Goal: Navigation & Orientation: Understand site structure

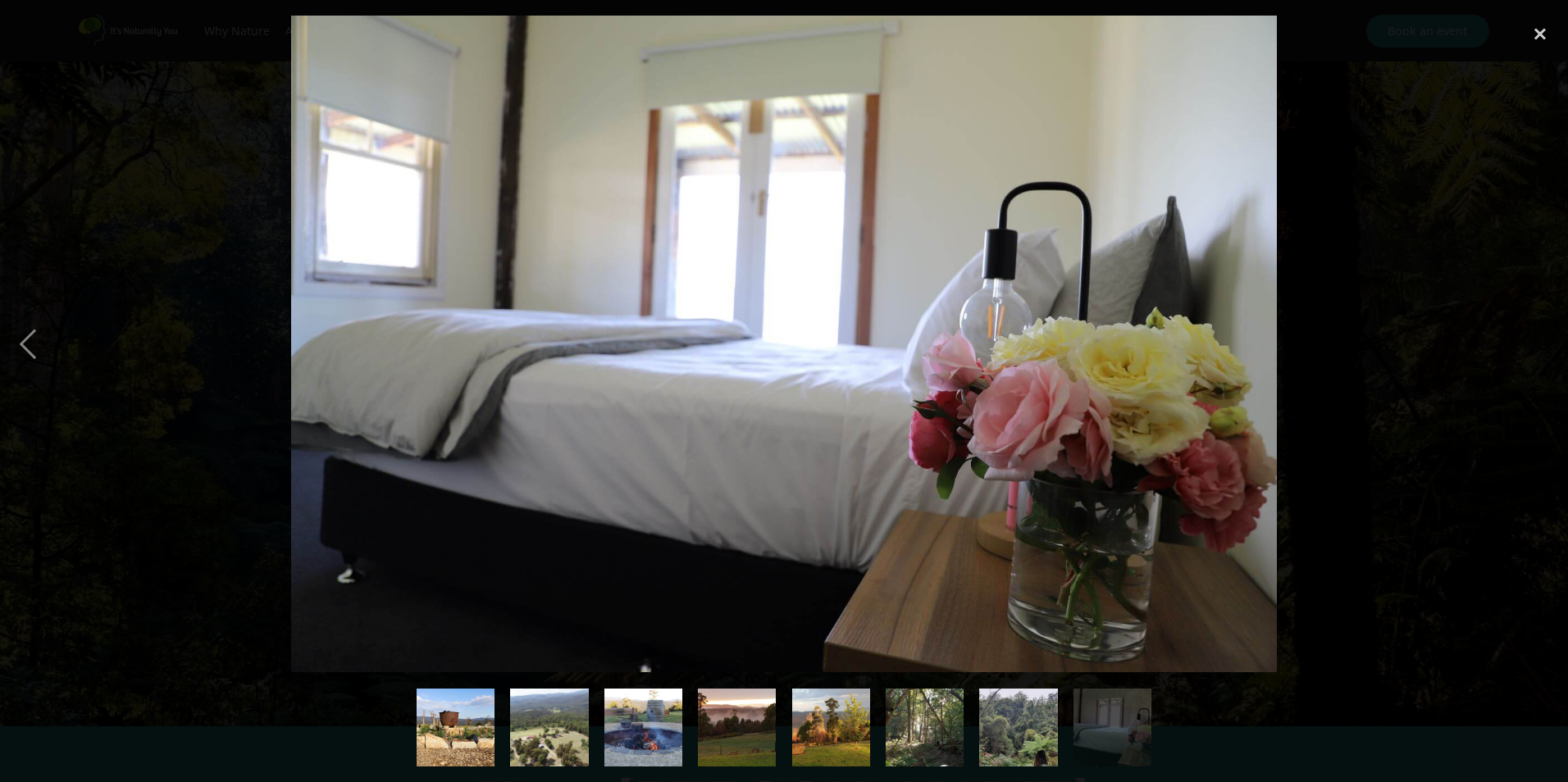
scroll to position [2460, 0]
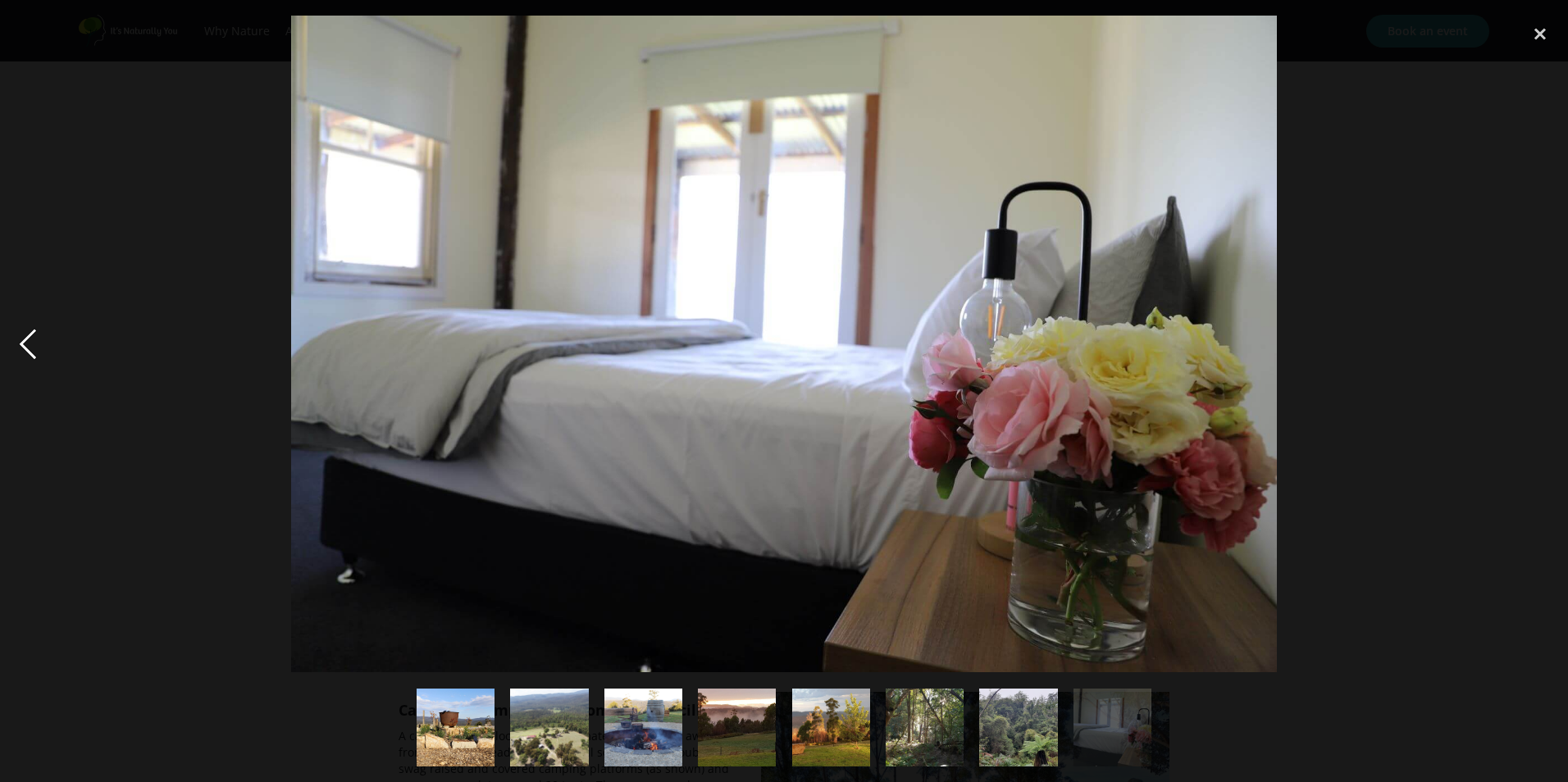
click at [24, 343] on div "previous image" at bounding box center [28, 344] width 55 height 657
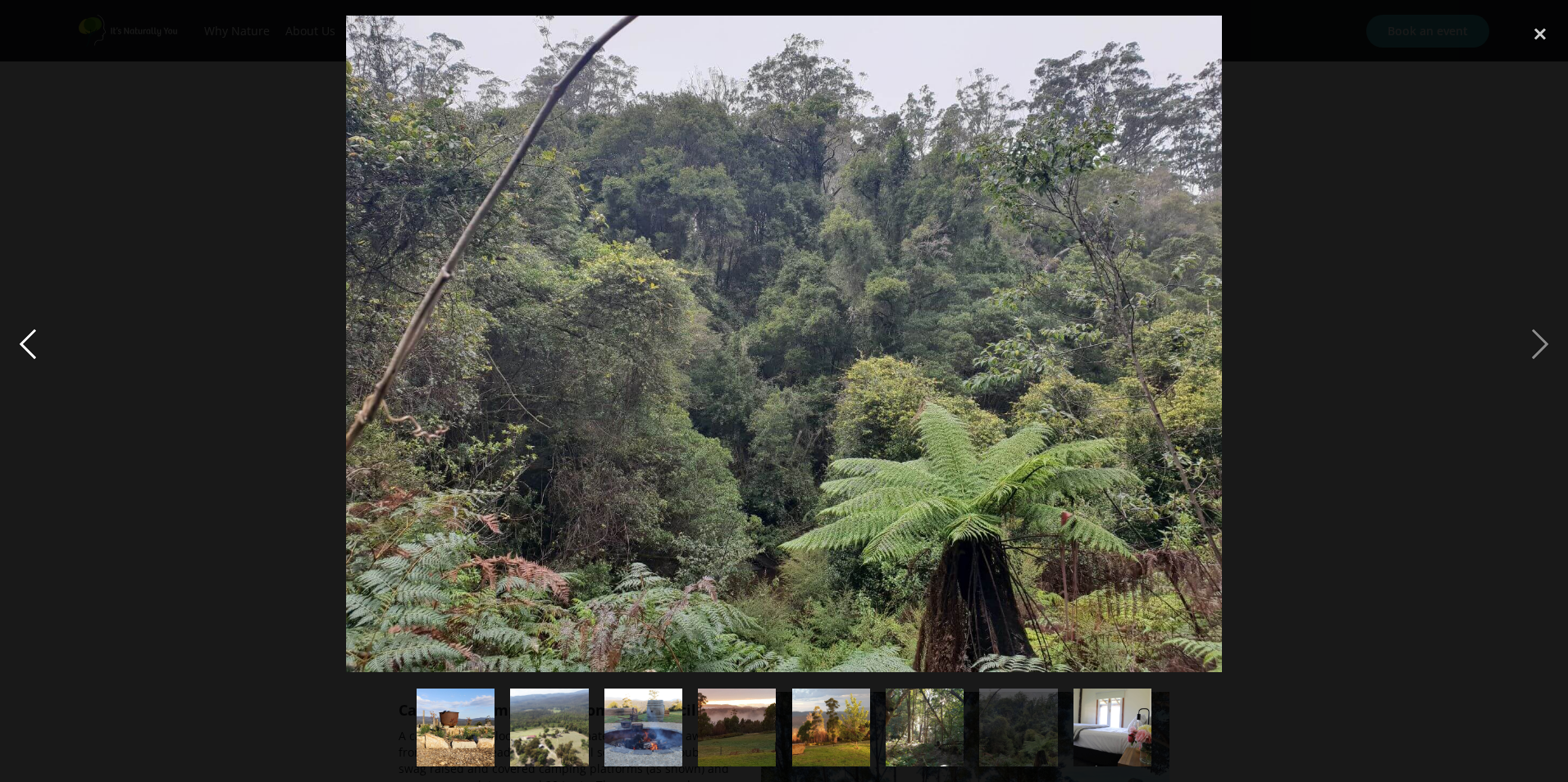
click at [24, 343] on div "previous image" at bounding box center [28, 344] width 55 height 657
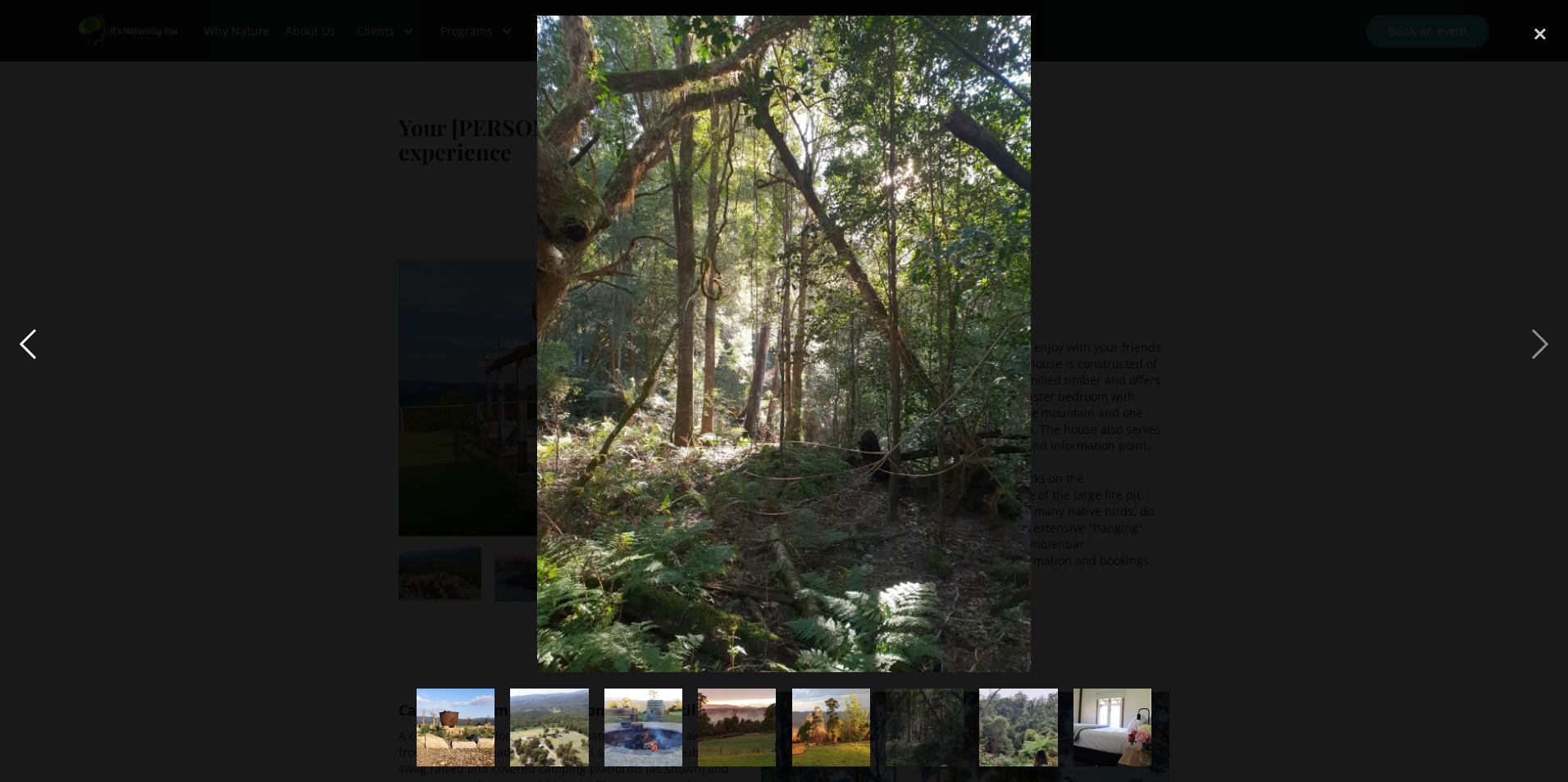
click at [24, 343] on div "previous image" at bounding box center [28, 344] width 55 height 657
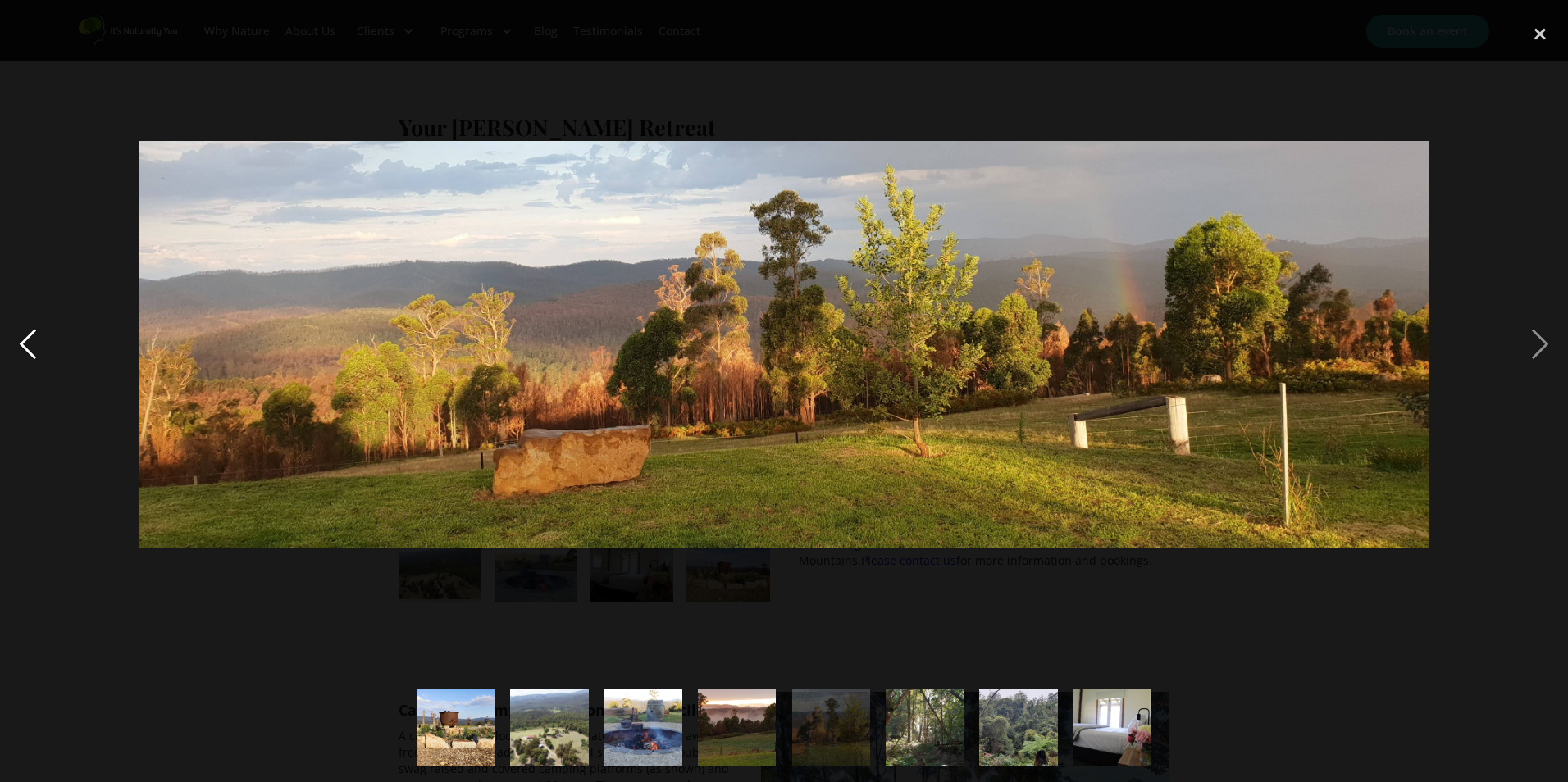
click at [24, 343] on div "previous image" at bounding box center [28, 344] width 55 height 657
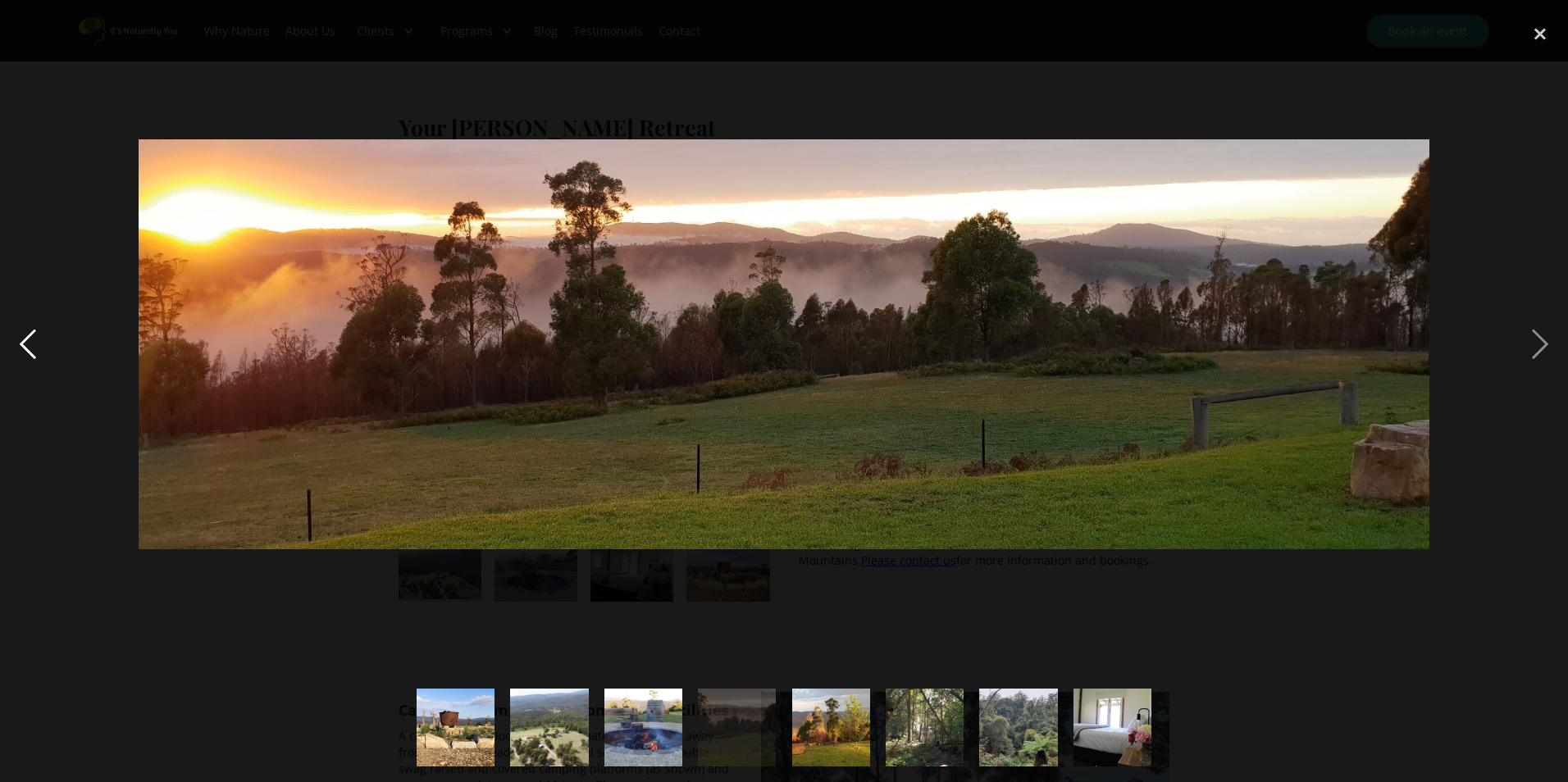
click at [24, 343] on div "previous image" at bounding box center [28, 344] width 55 height 657
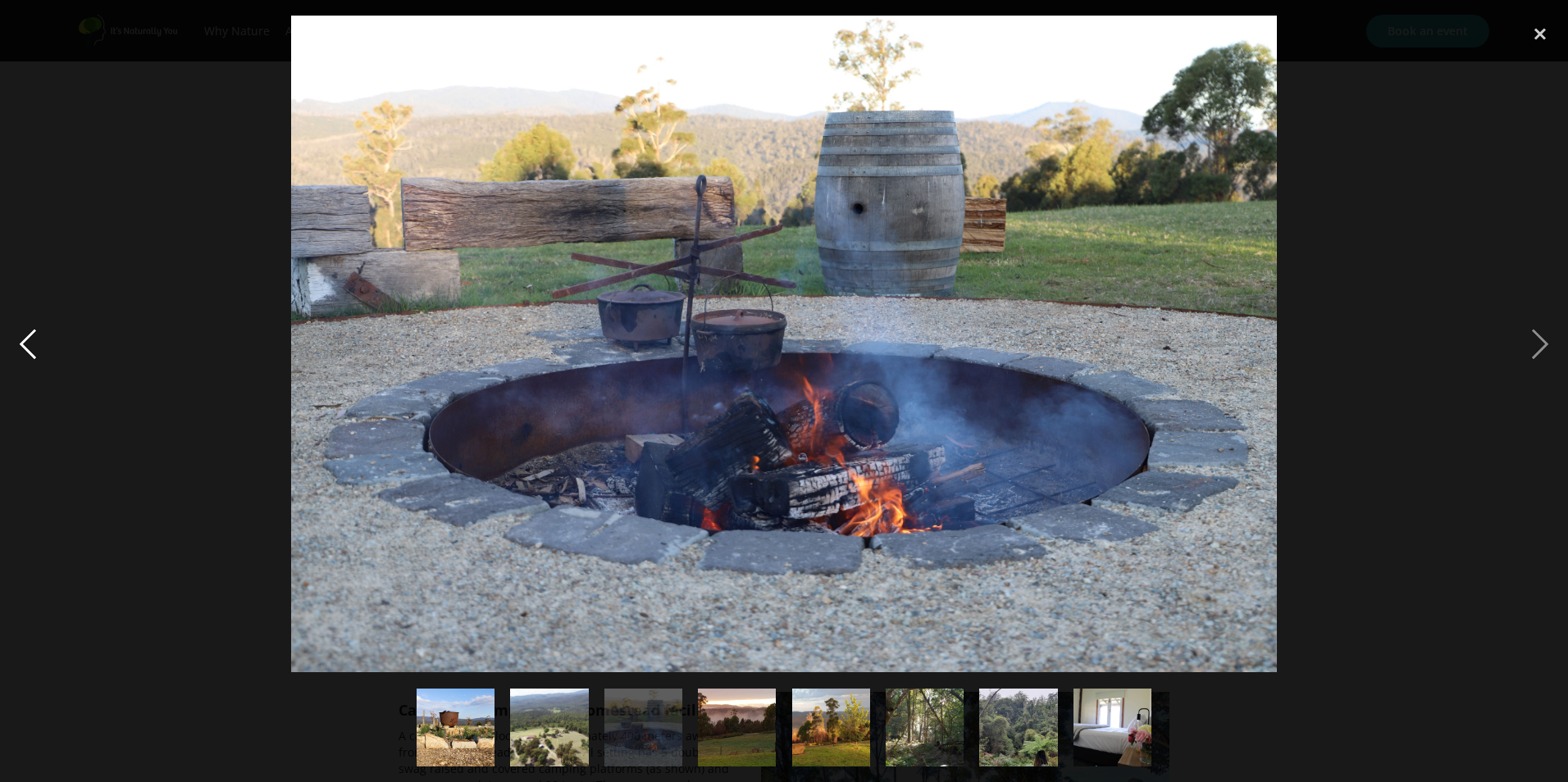
click at [24, 343] on div "previous image" at bounding box center [28, 344] width 55 height 657
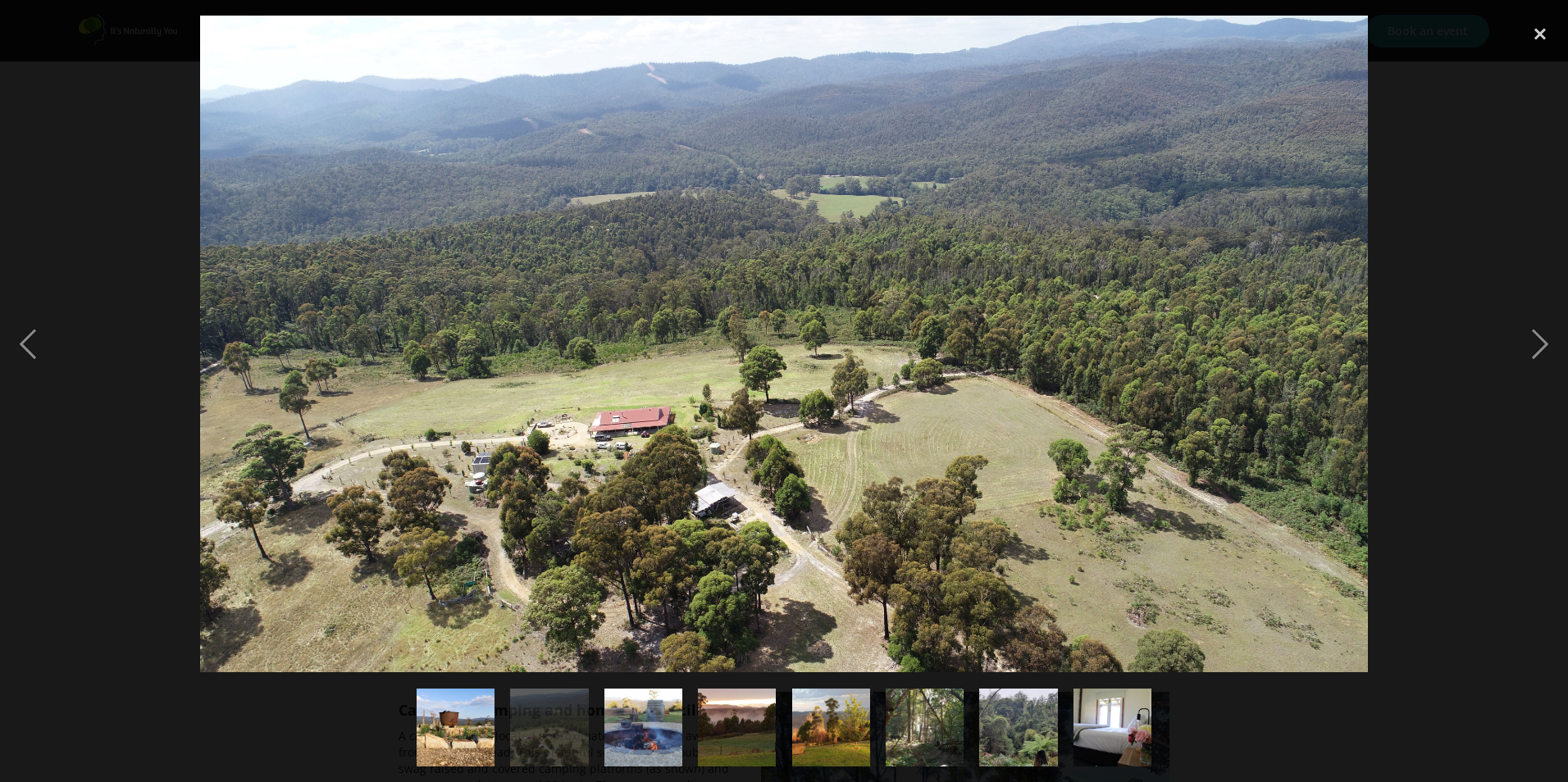
click at [1125, 710] on img "show item 8 of 8" at bounding box center [1112, 728] width 117 height 78
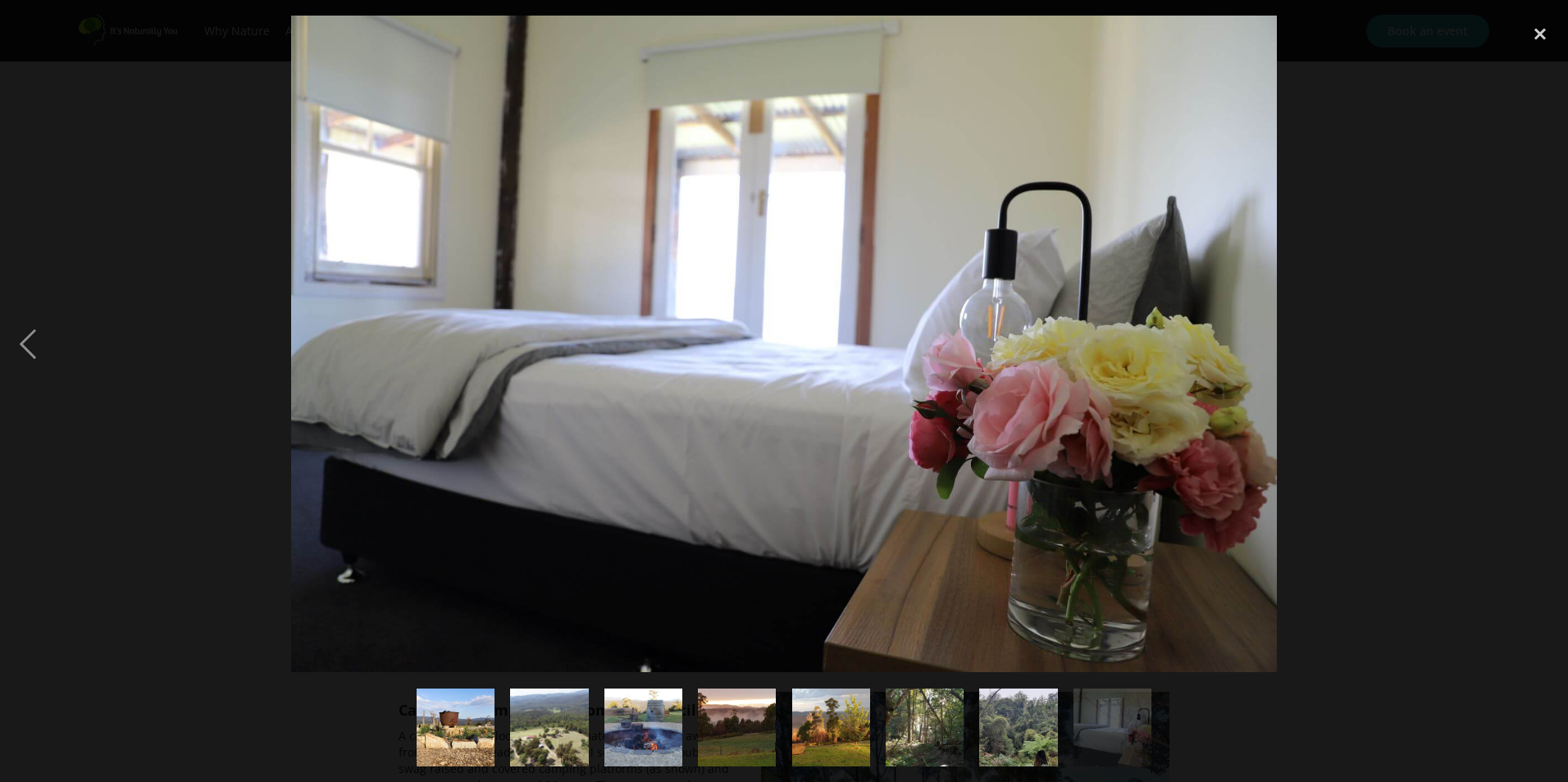
click at [444, 725] on img "show item 1 of 8" at bounding box center [455, 728] width 117 height 78
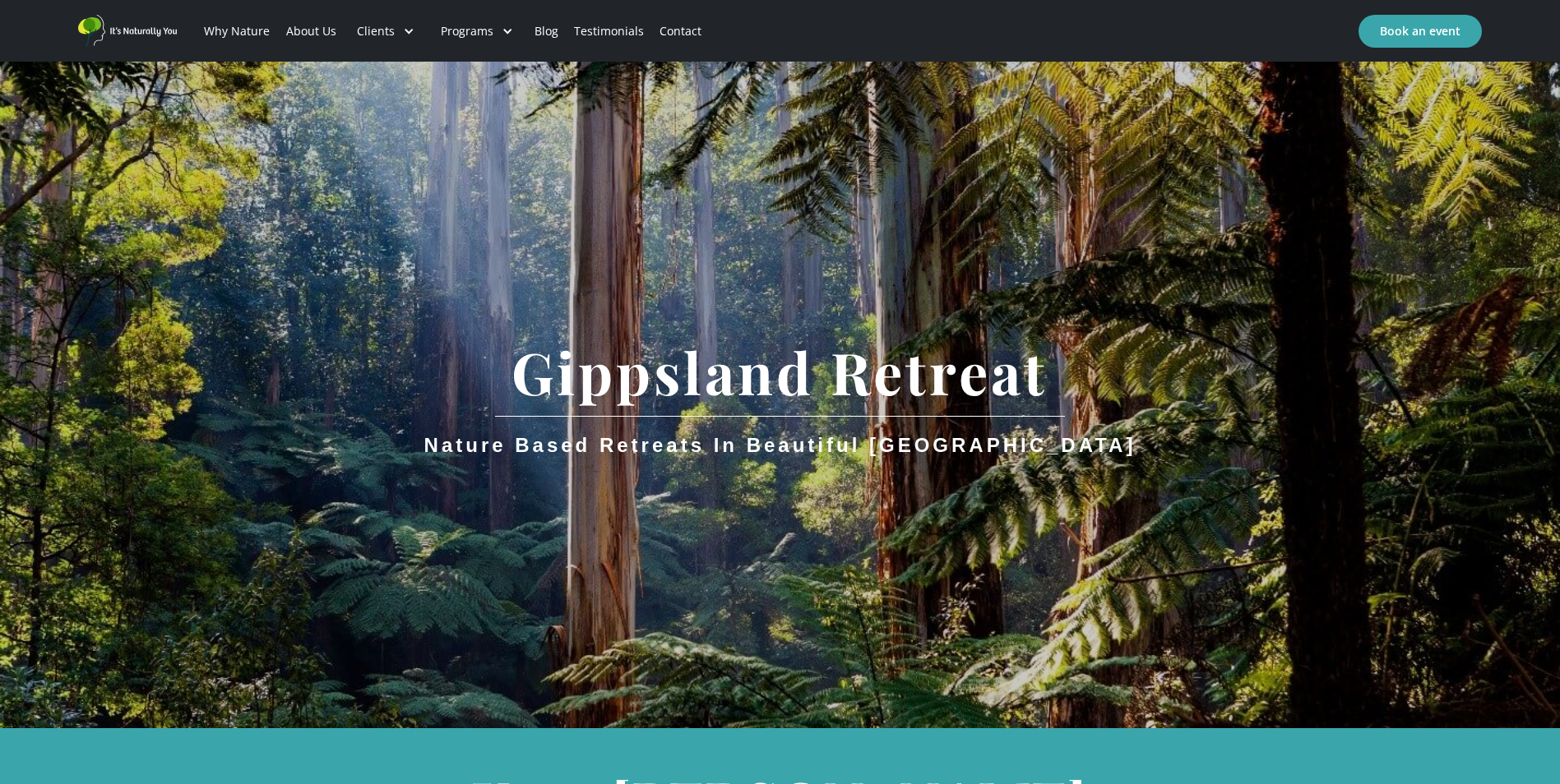
click at [232, 28] on link "Why Nature" at bounding box center [237, 31] width 81 height 56
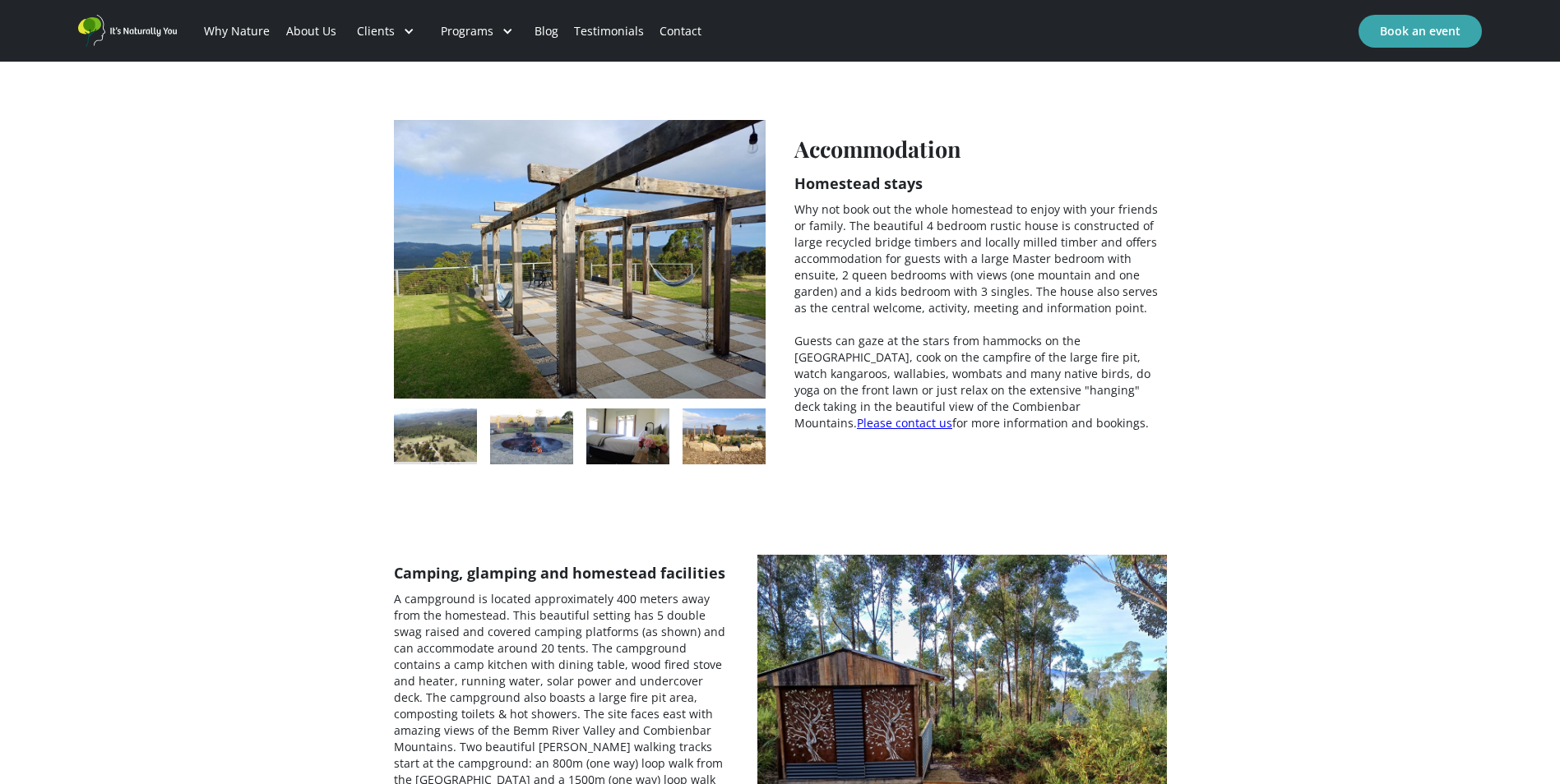
scroll to position [2713, 0]
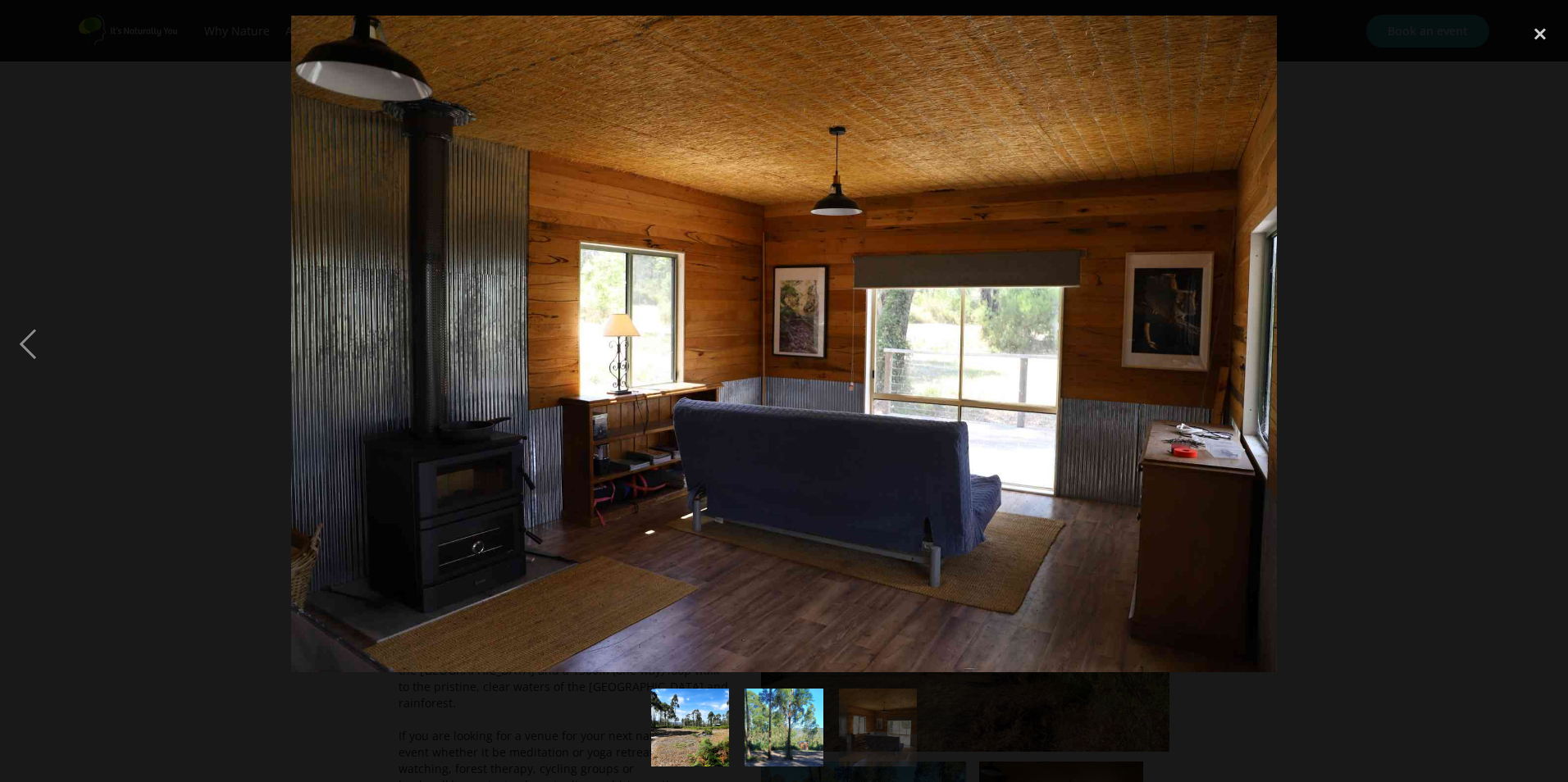
click at [706, 730] on img "show item 1 of 3" at bounding box center [690, 728] width 104 height 78
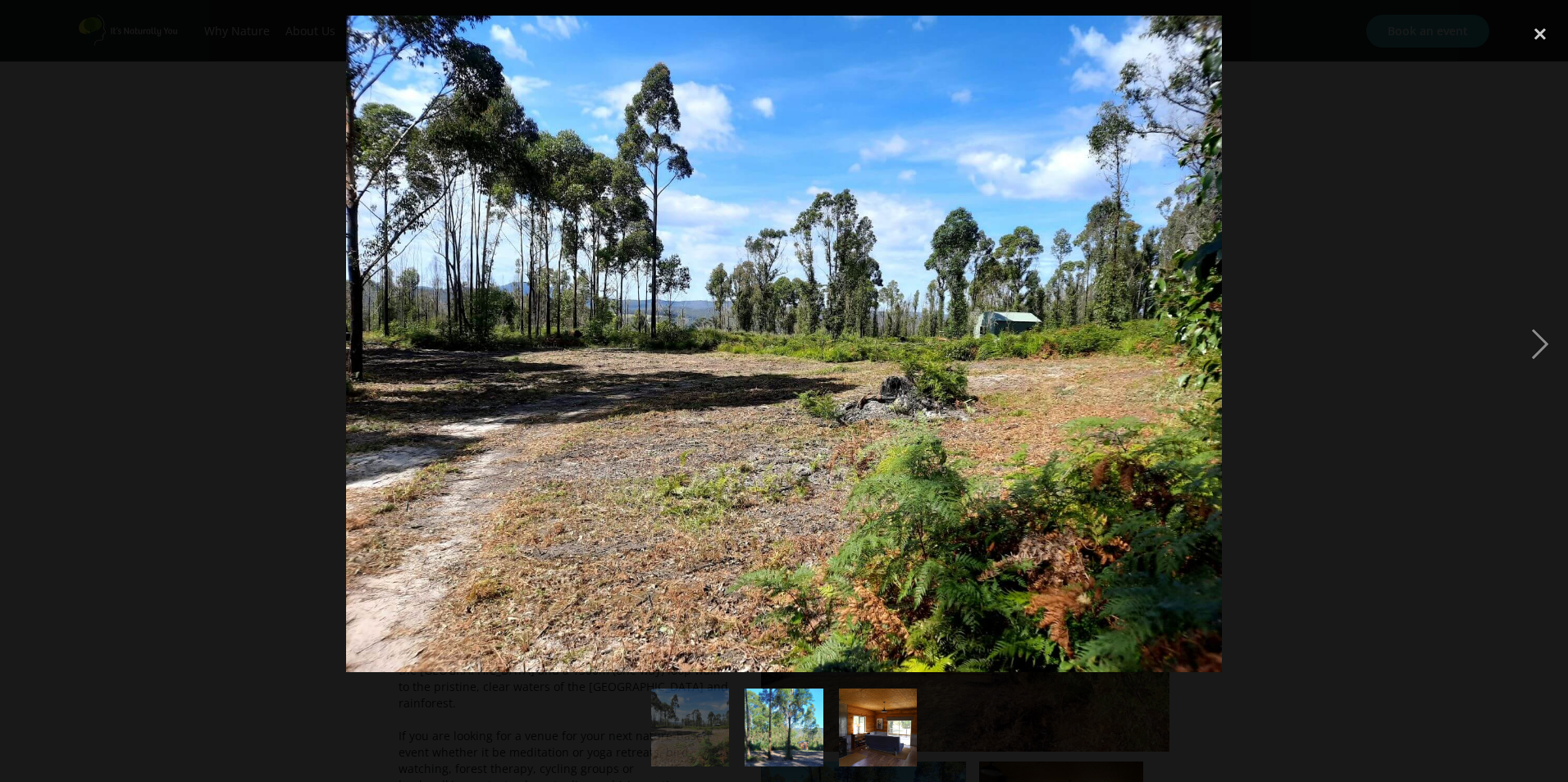
click at [787, 732] on img "show item 2 of 3" at bounding box center [783, 728] width 176 height 78
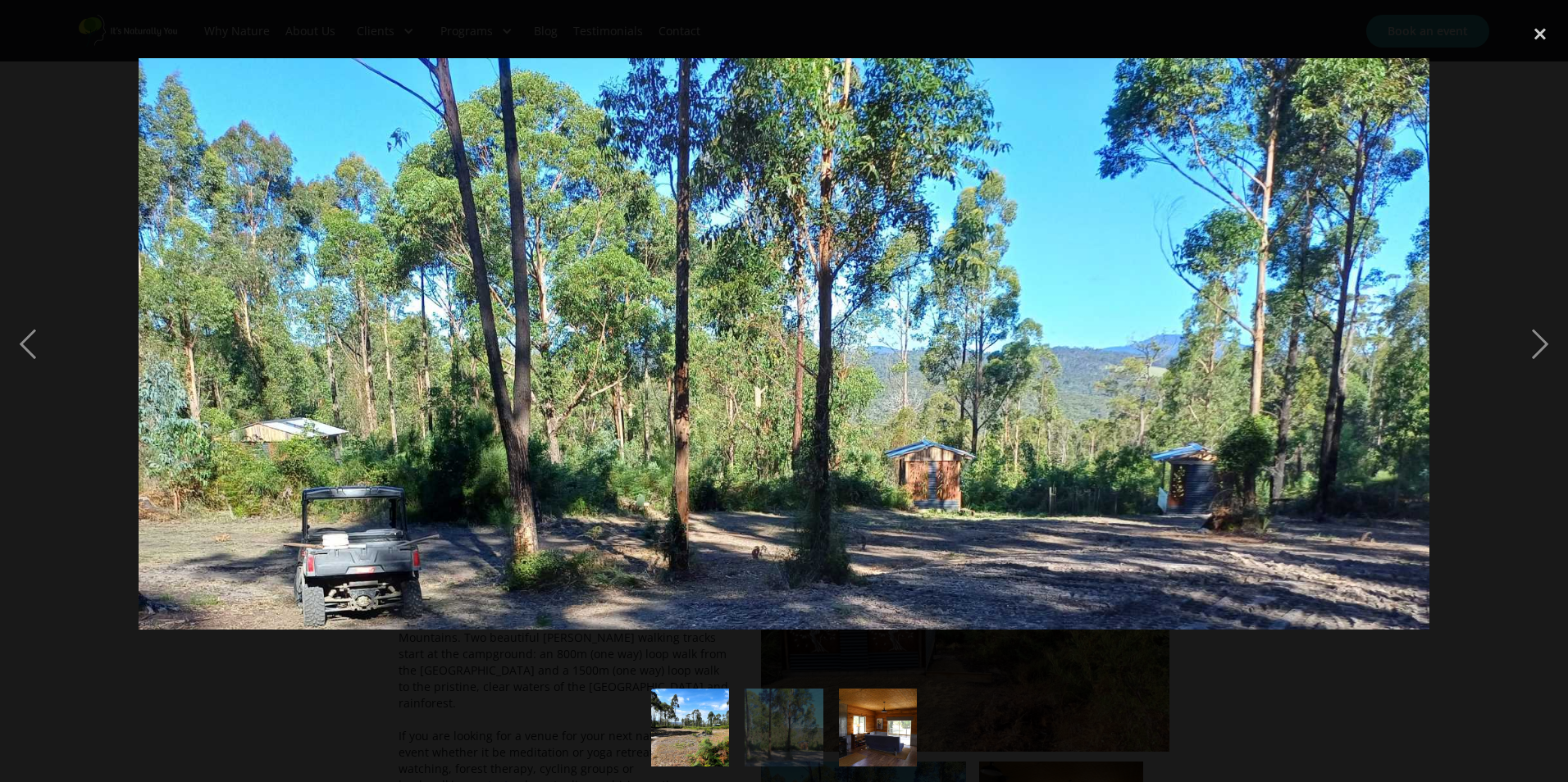
click at [890, 741] on img "show item 3 of 3" at bounding box center [877, 728] width 117 height 78
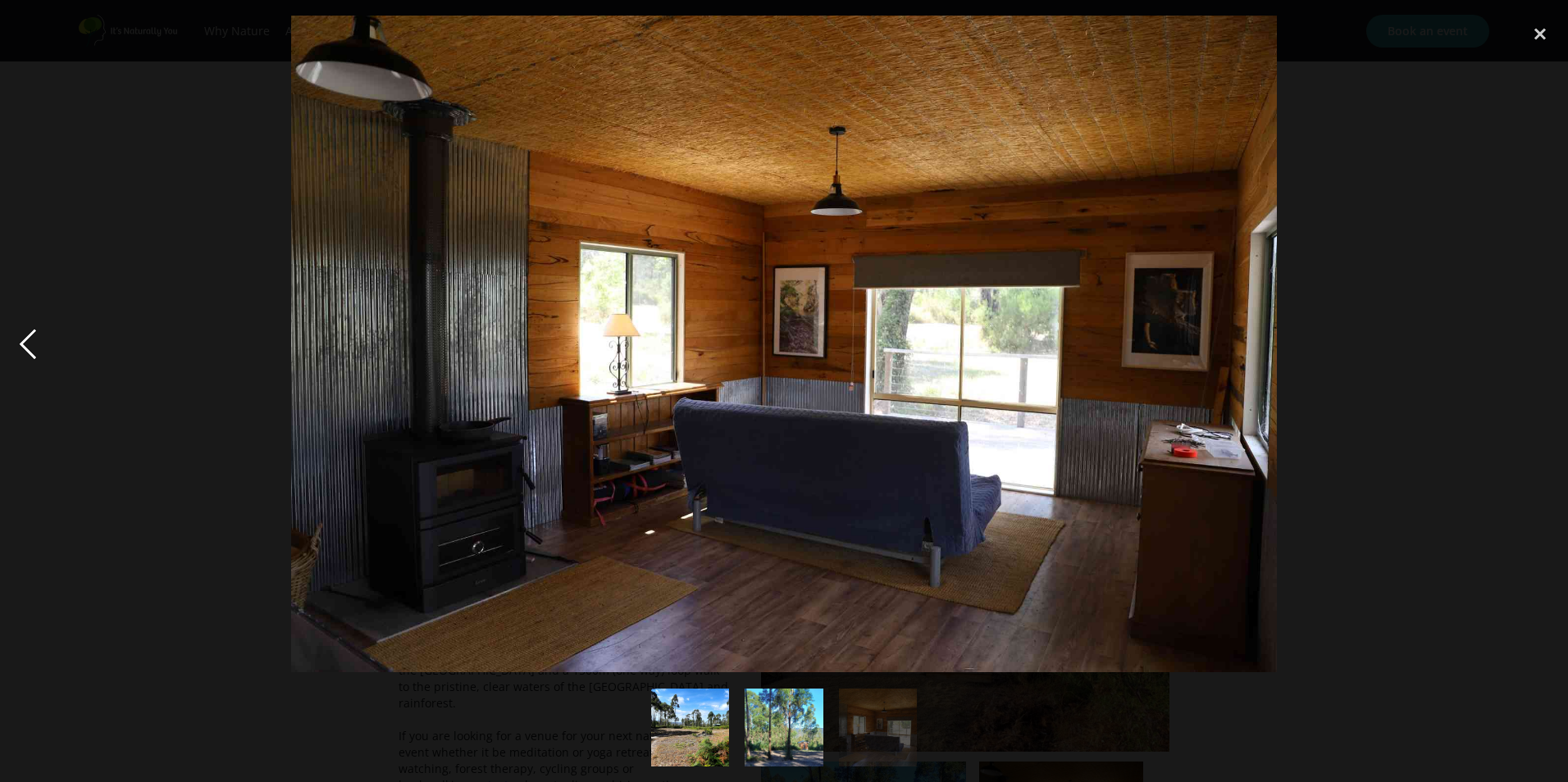
click at [26, 345] on div "previous image" at bounding box center [28, 344] width 55 height 657
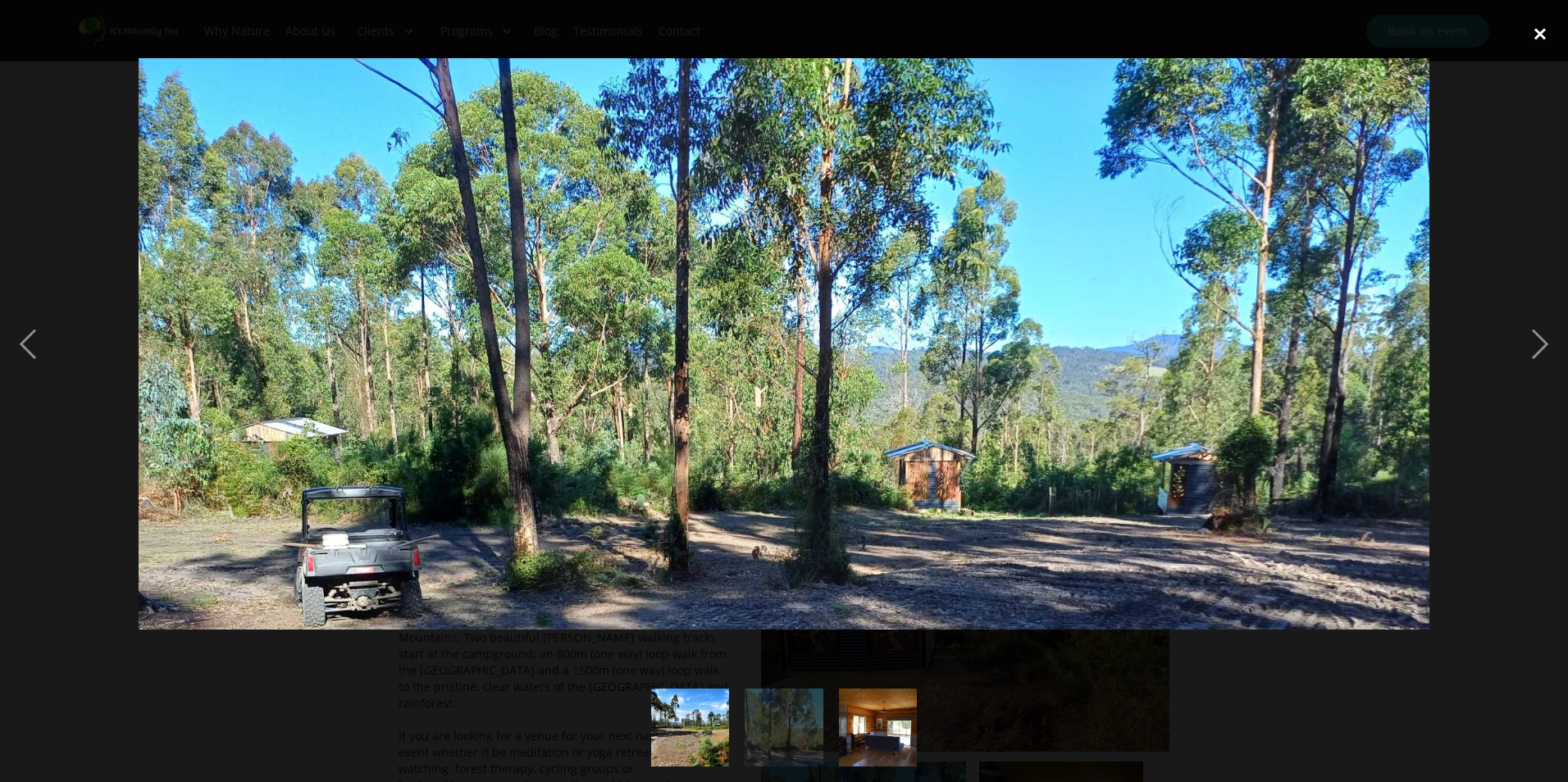
click at [1539, 28] on div "close lightbox" at bounding box center [1540, 33] width 55 height 36
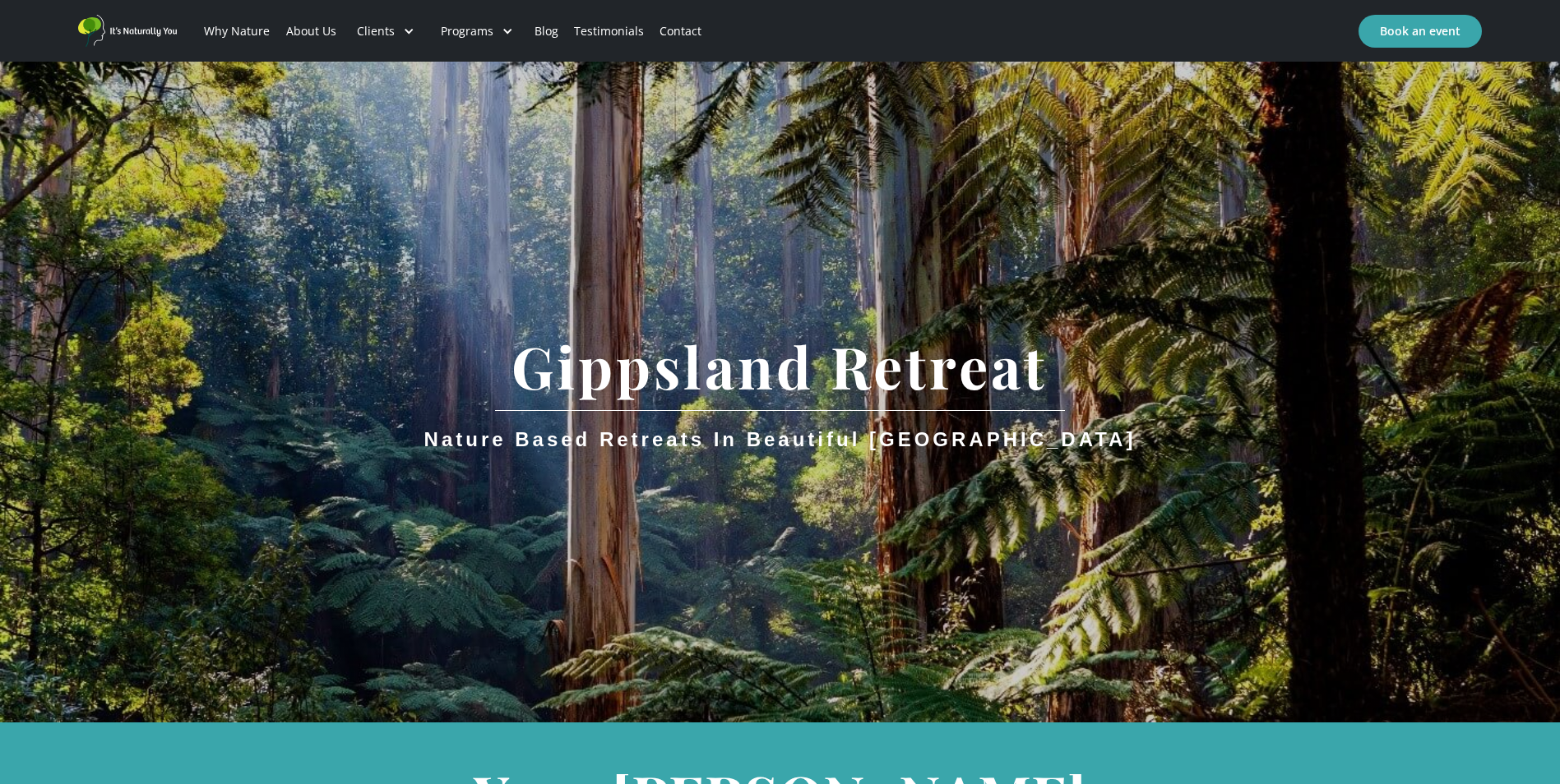
scroll to position [0, 0]
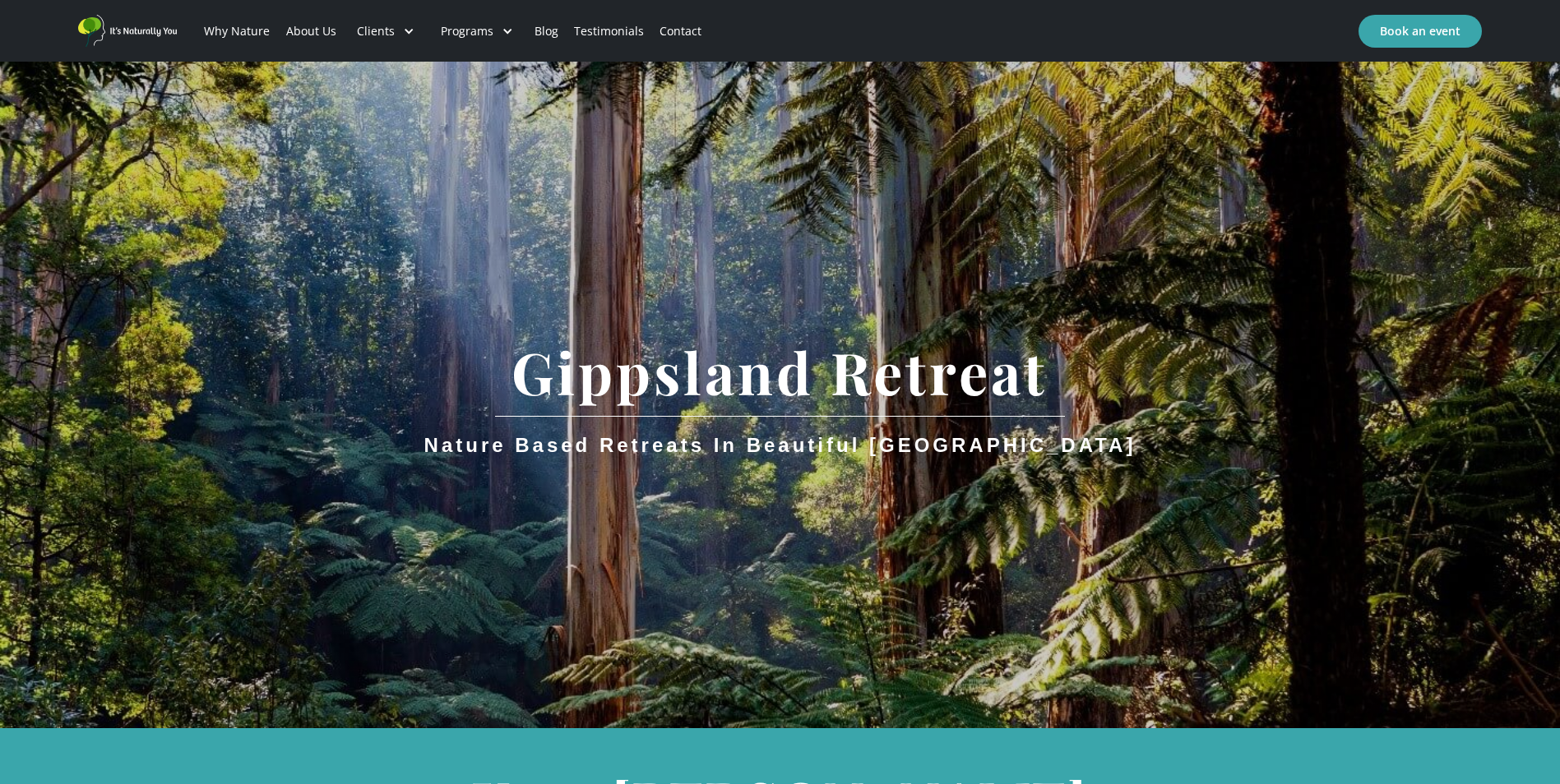
click at [241, 29] on link "Why Nature" at bounding box center [237, 31] width 81 height 56
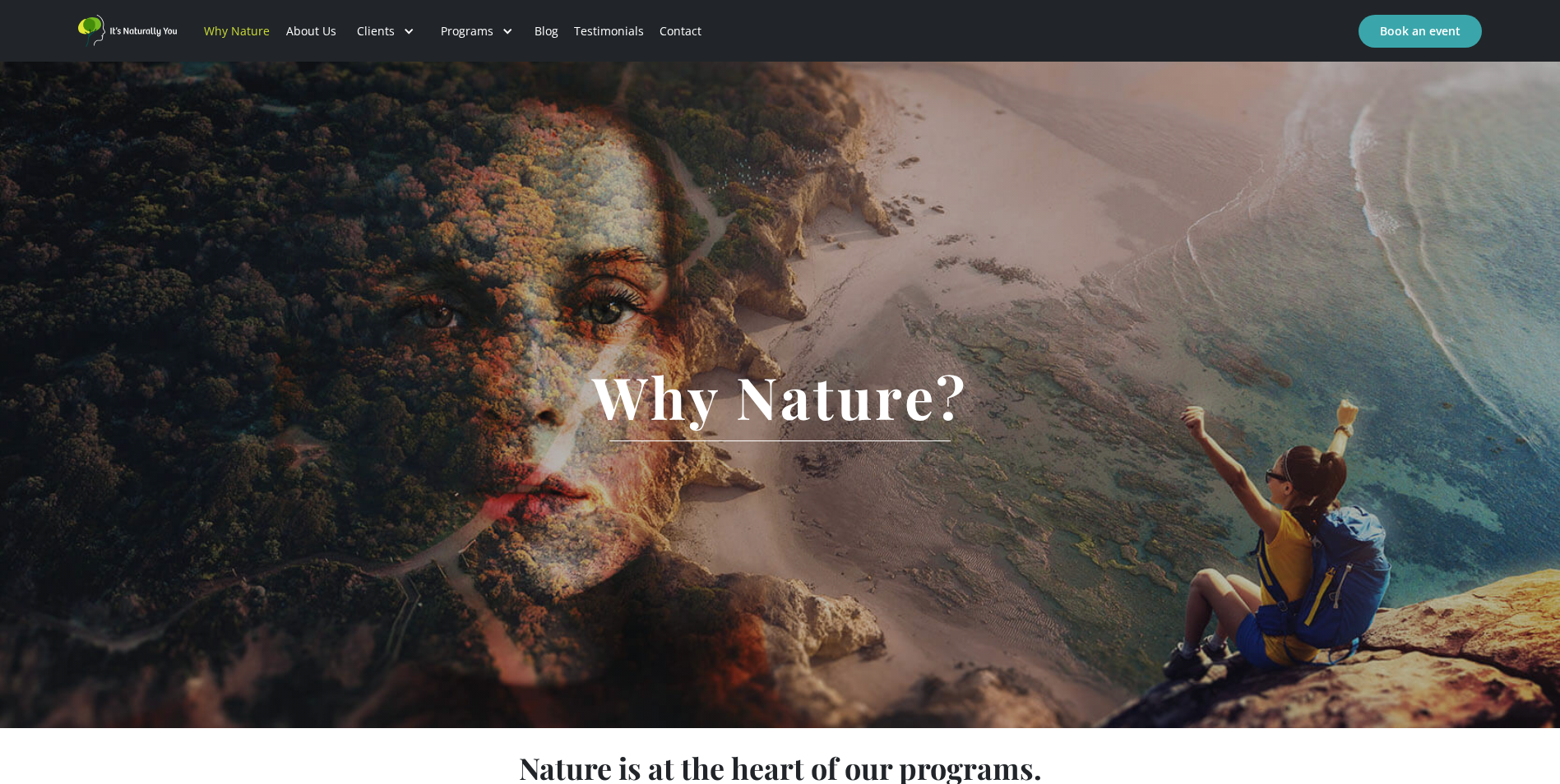
click at [308, 31] on link "About Us" at bounding box center [310, 31] width 66 height 56
click at [305, 31] on link "About Us" at bounding box center [310, 31] width 66 height 56
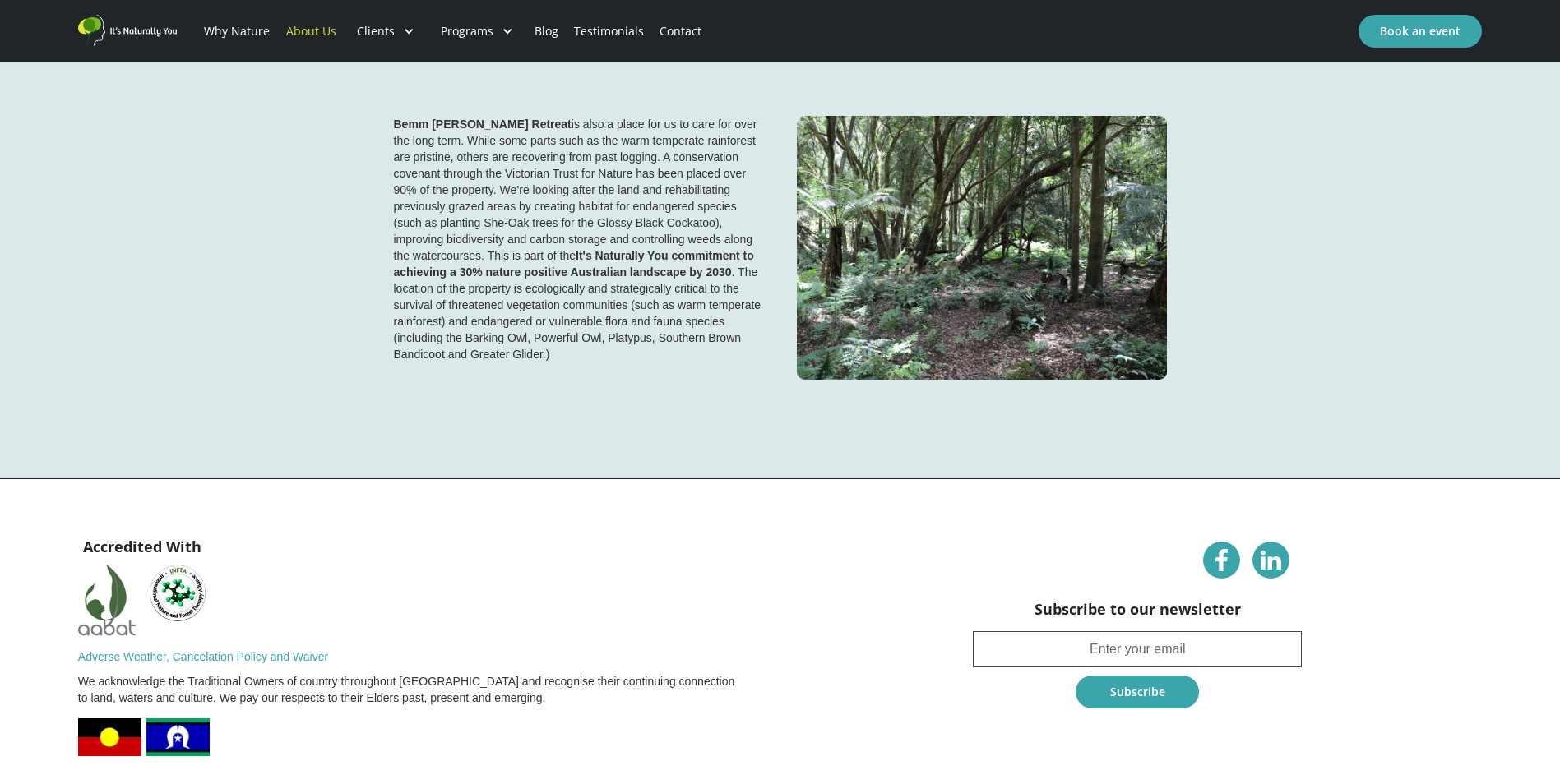
scroll to position [3413, 0]
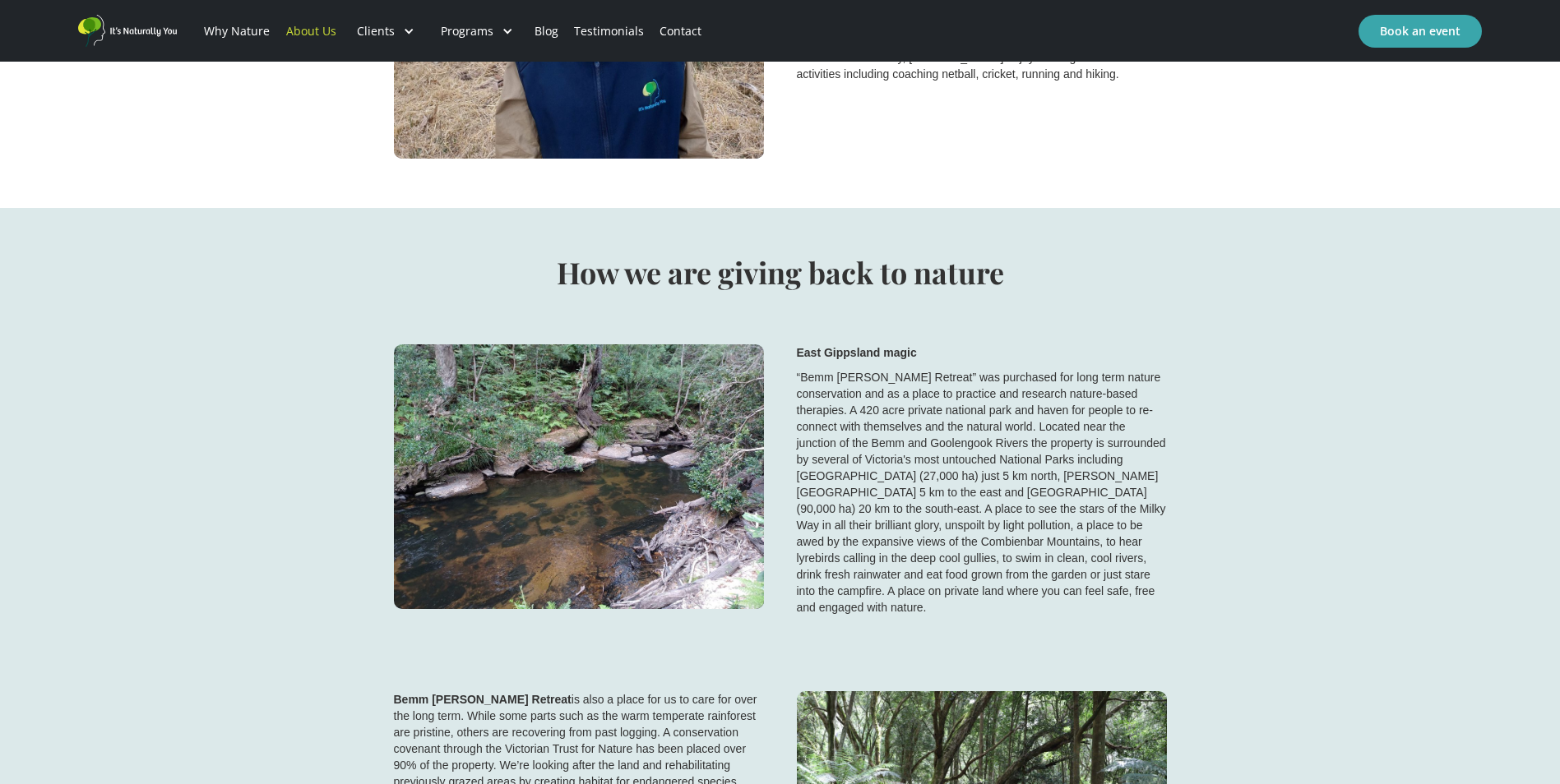
click at [239, 30] on link "Why Nature" at bounding box center [237, 31] width 81 height 56
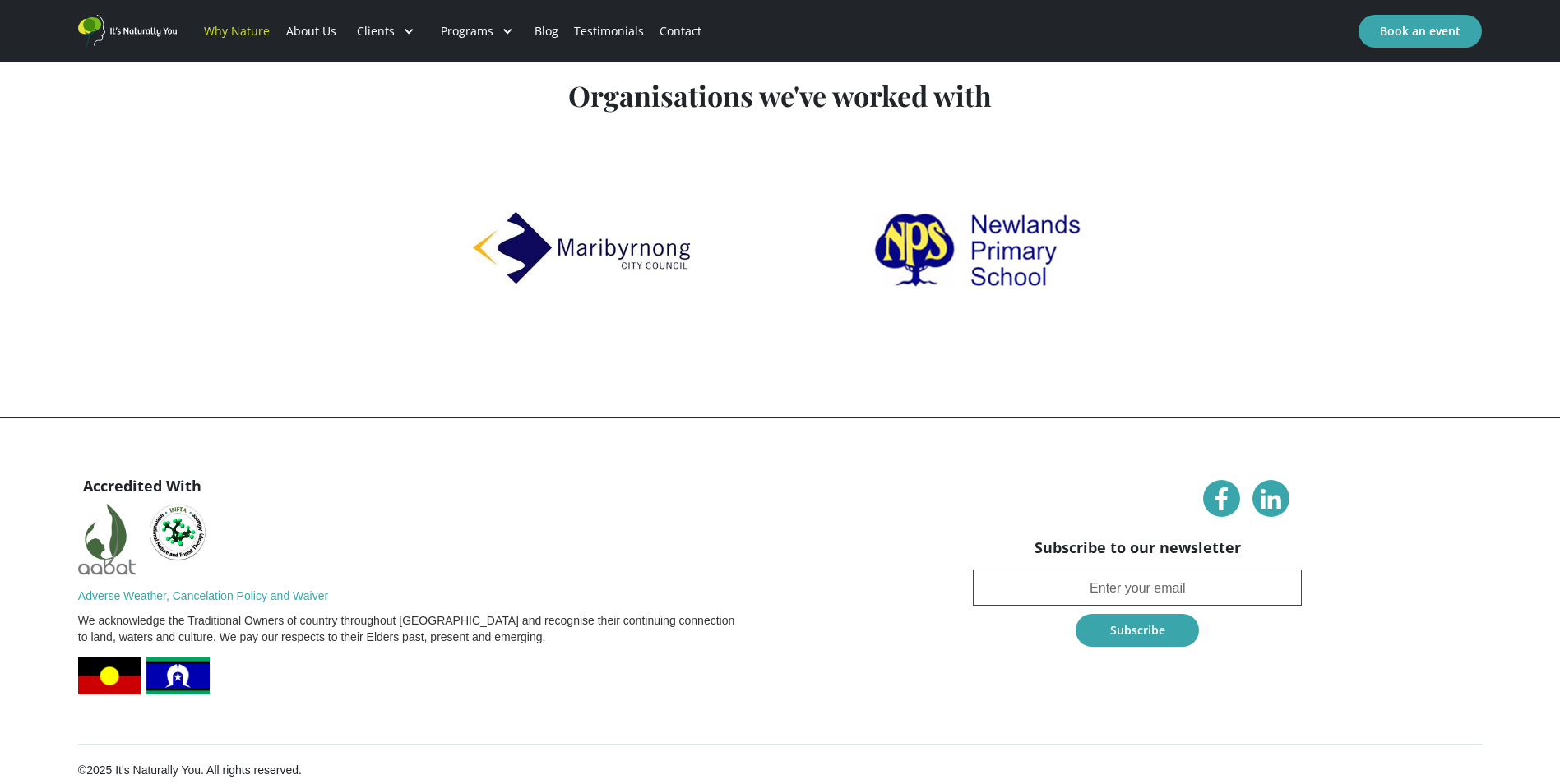
scroll to position [4242, 0]
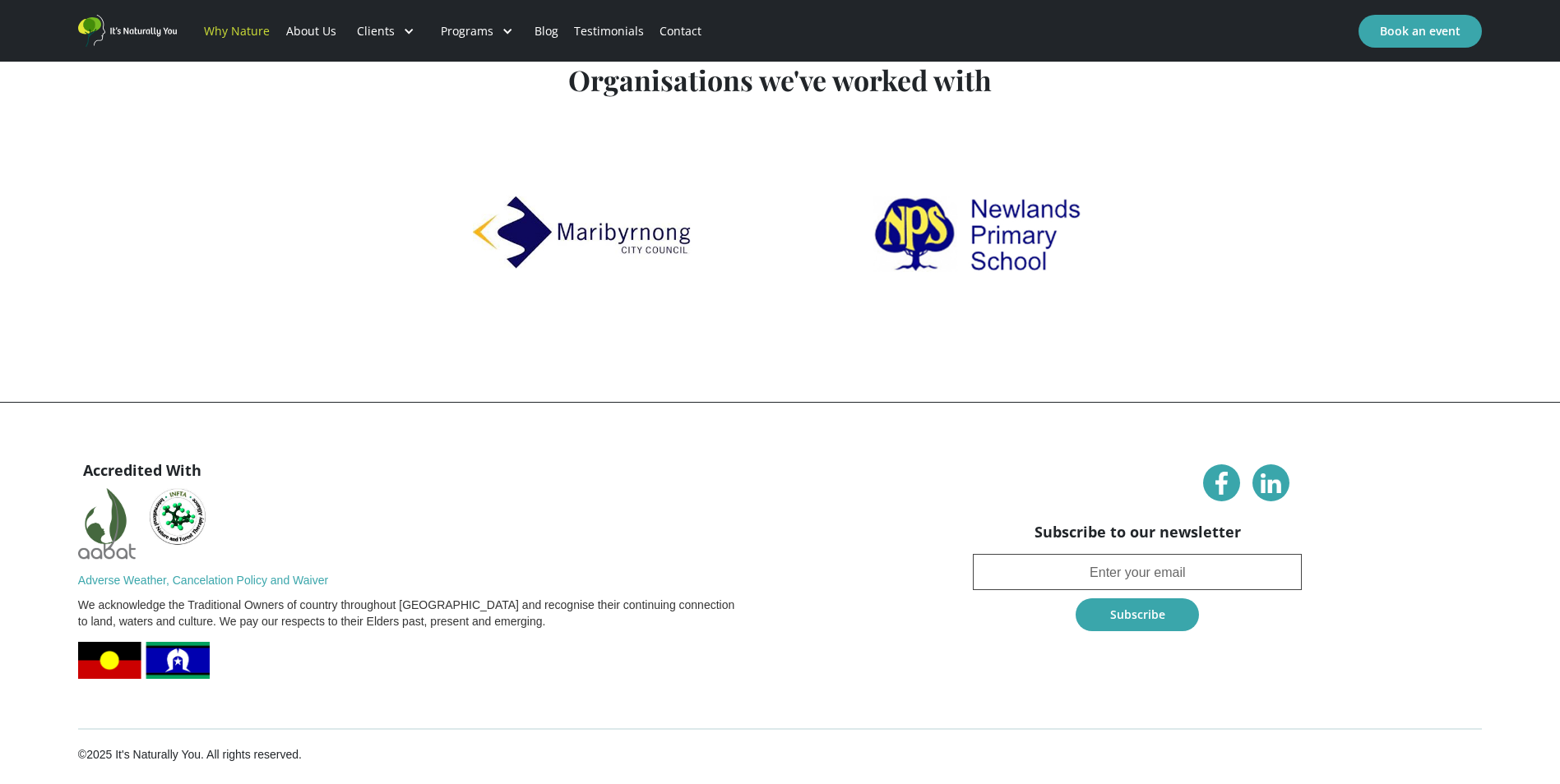
click at [304, 31] on link "About Us" at bounding box center [310, 31] width 66 height 56
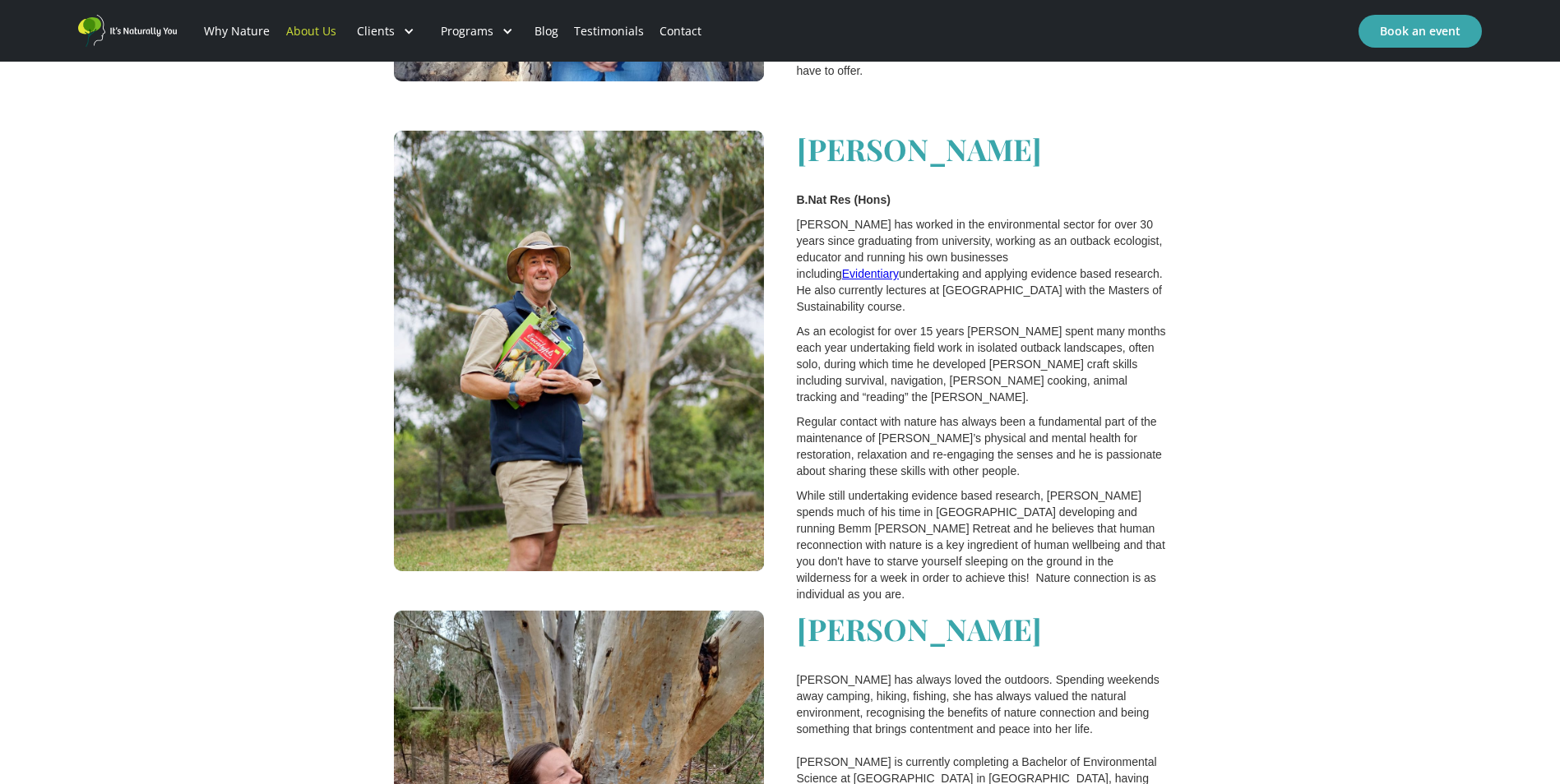
scroll to position [2302, 0]
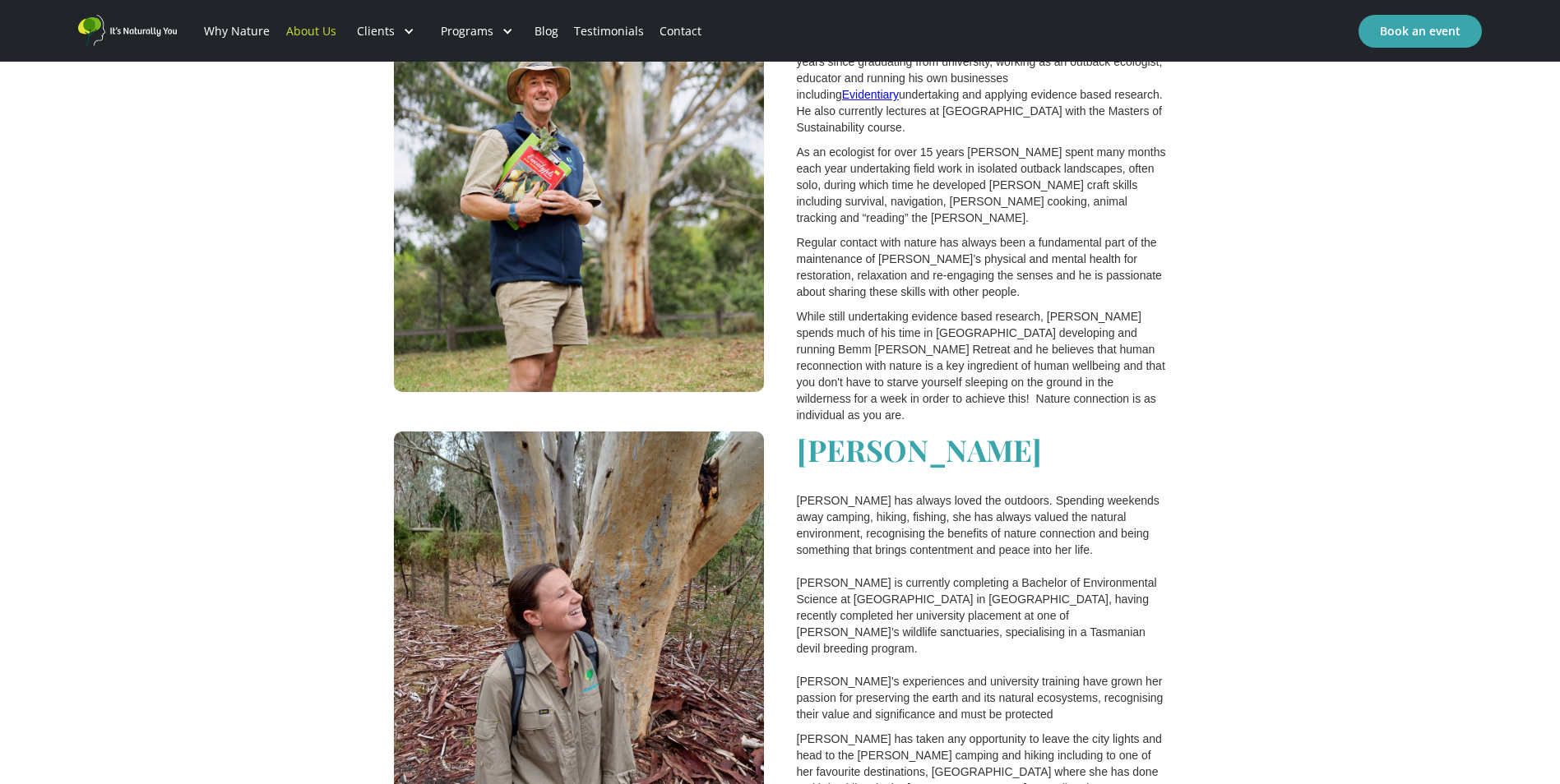
click at [141, 29] on img "home" at bounding box center [127, 31] width 99 height 32
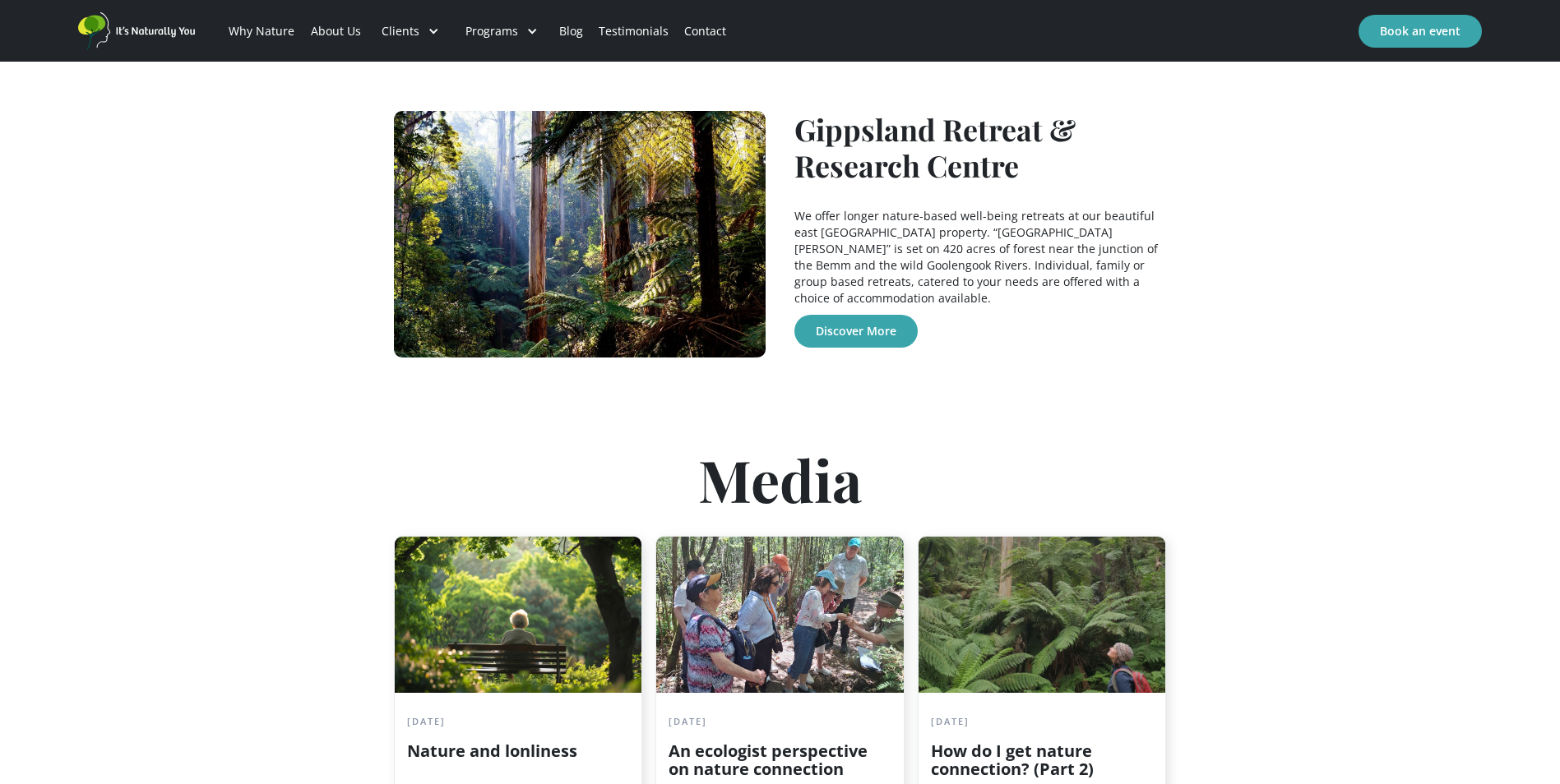
scroll to position [1809, 0]
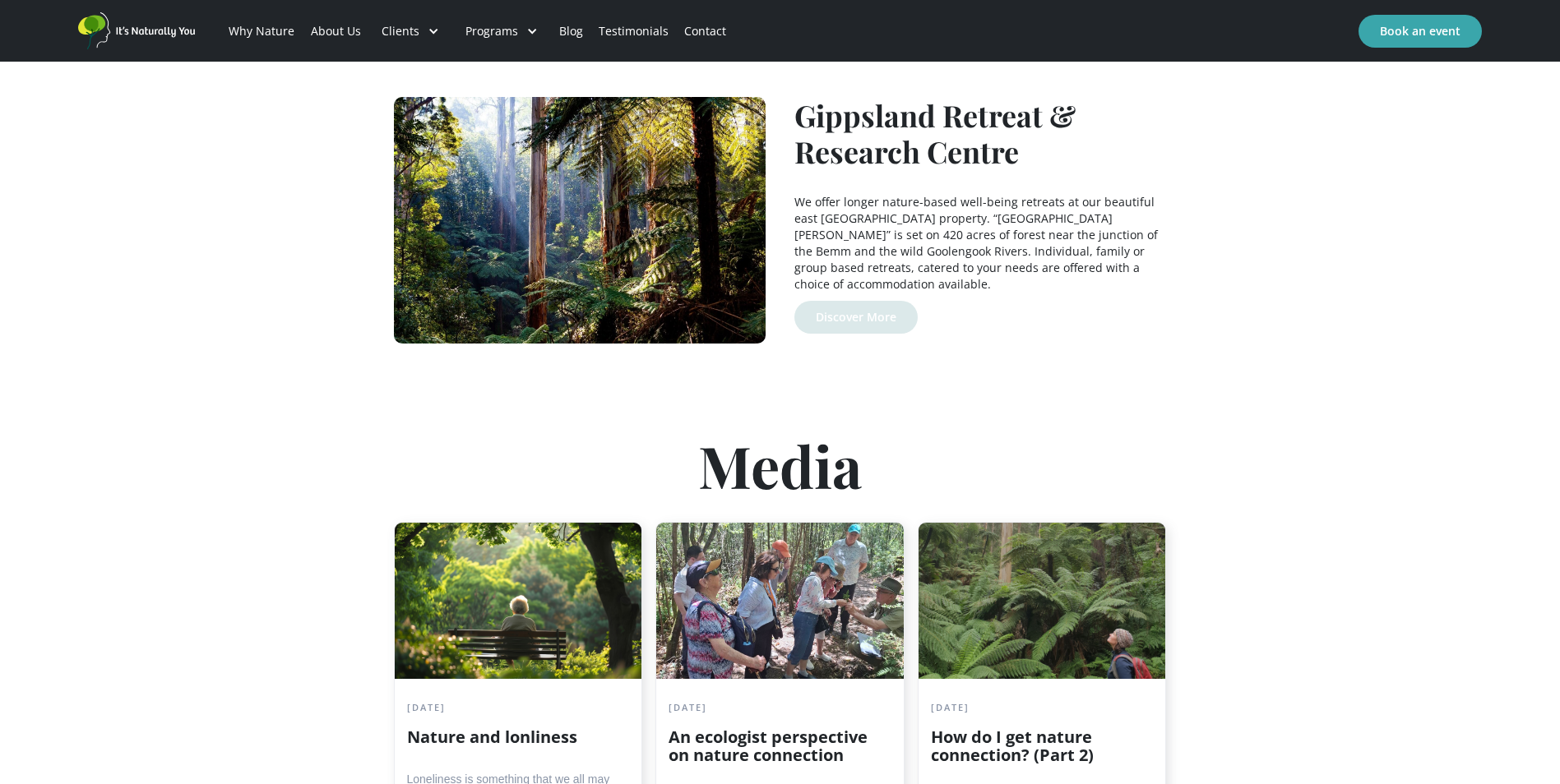
click at [859, 301] on link "Discover More" at bounding box center [855, 317] width 123 height 33
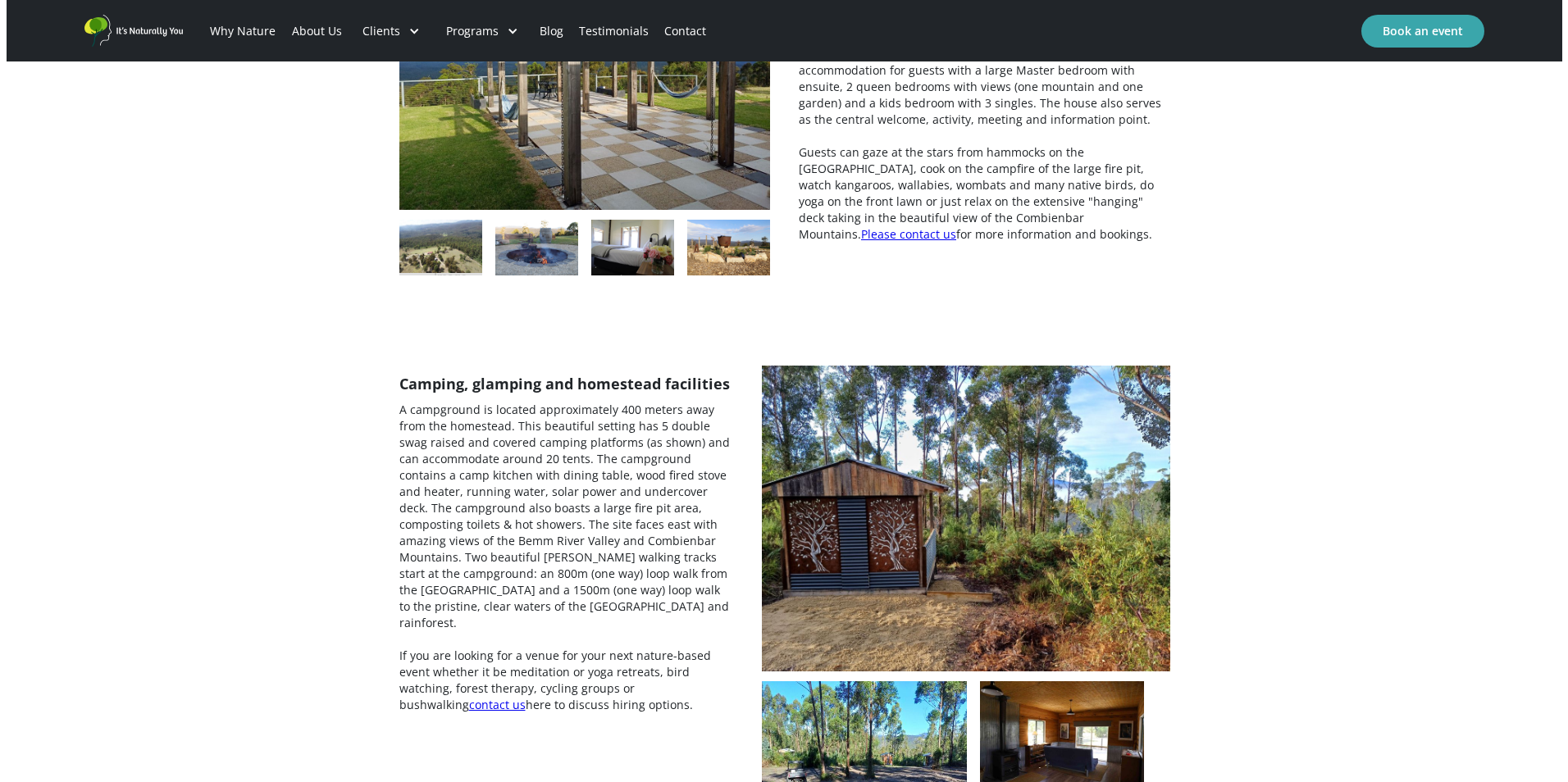
scroll to position [2788, 0]
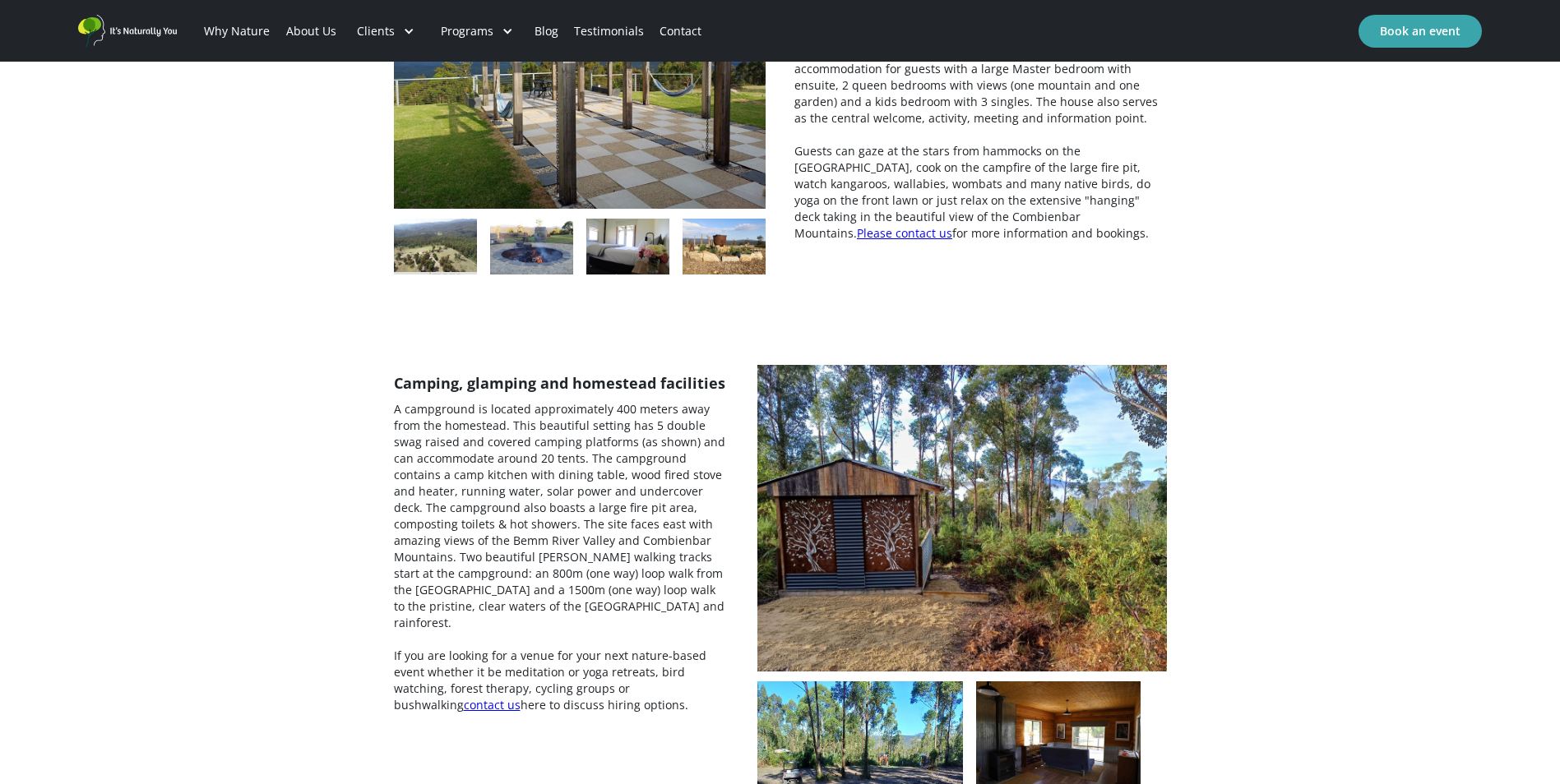
click at [859, 456] on img "open lightbox" at bounding box center [962, 518] width 409 height 307
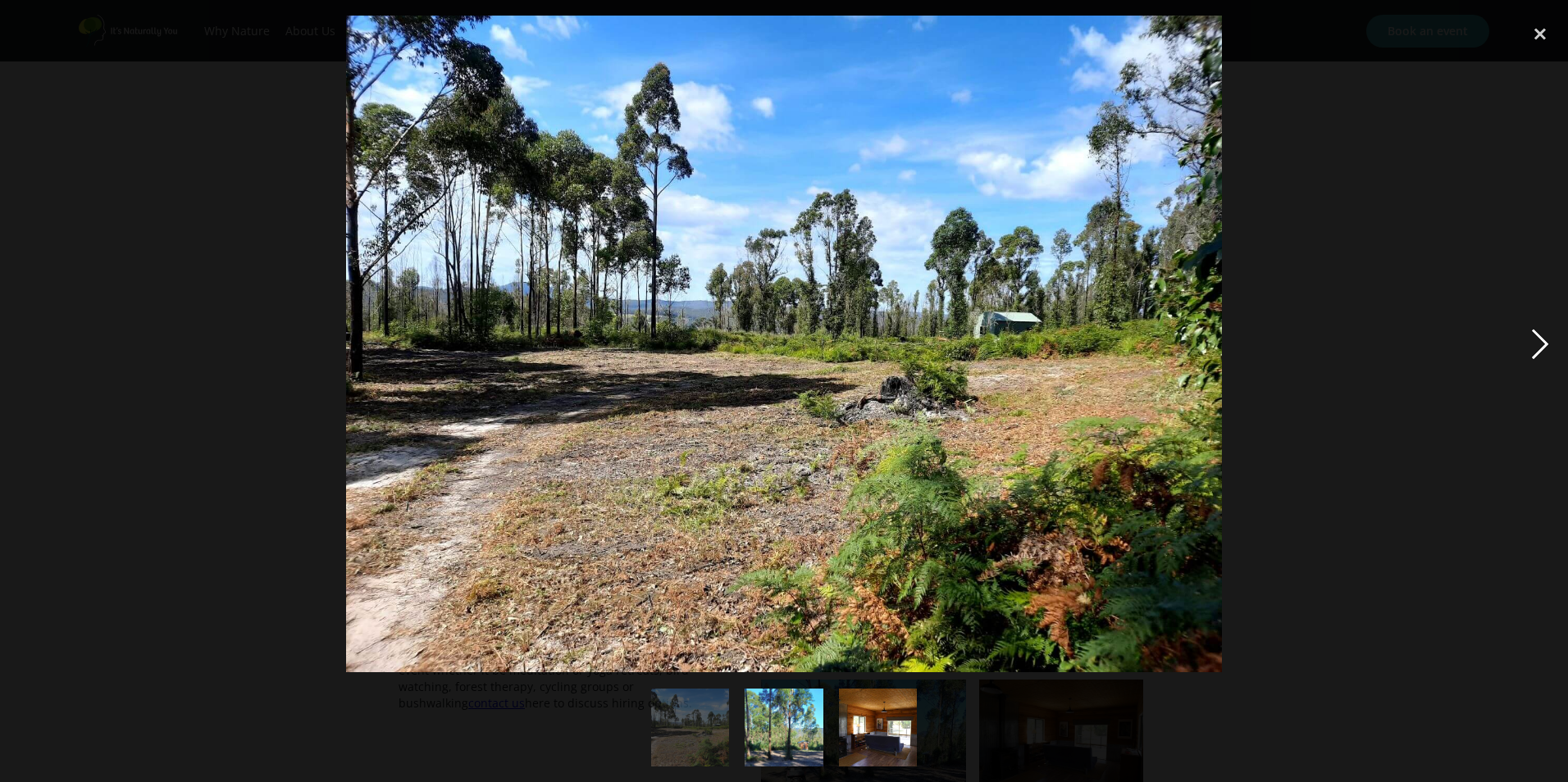
click at [1545, 343] on div "next image" at bounding box center [1540, 344] width 55 height 657
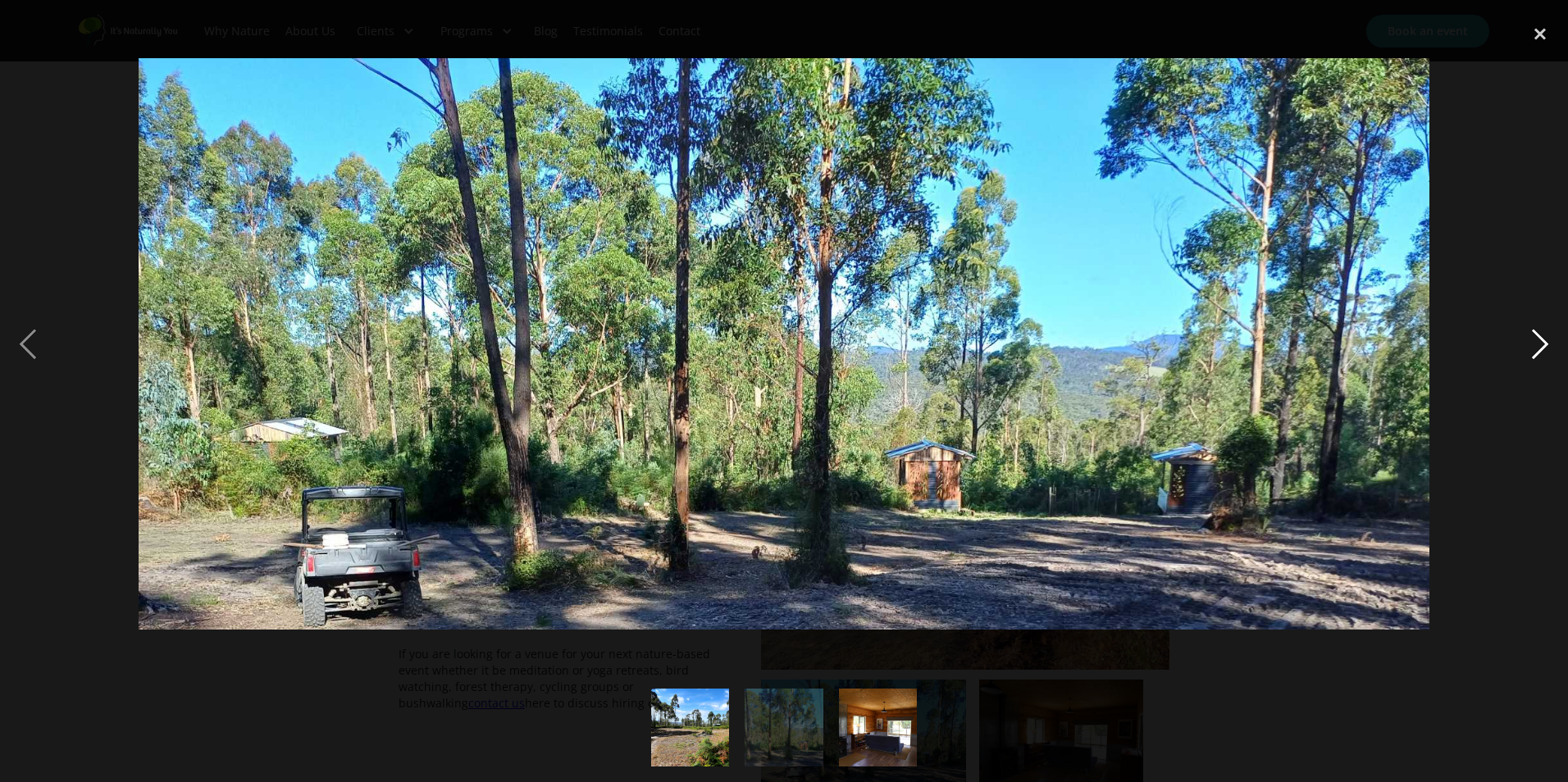
click at [1544, 342] on div "next image" at bounding box center [1540, 344] width 55 height 657
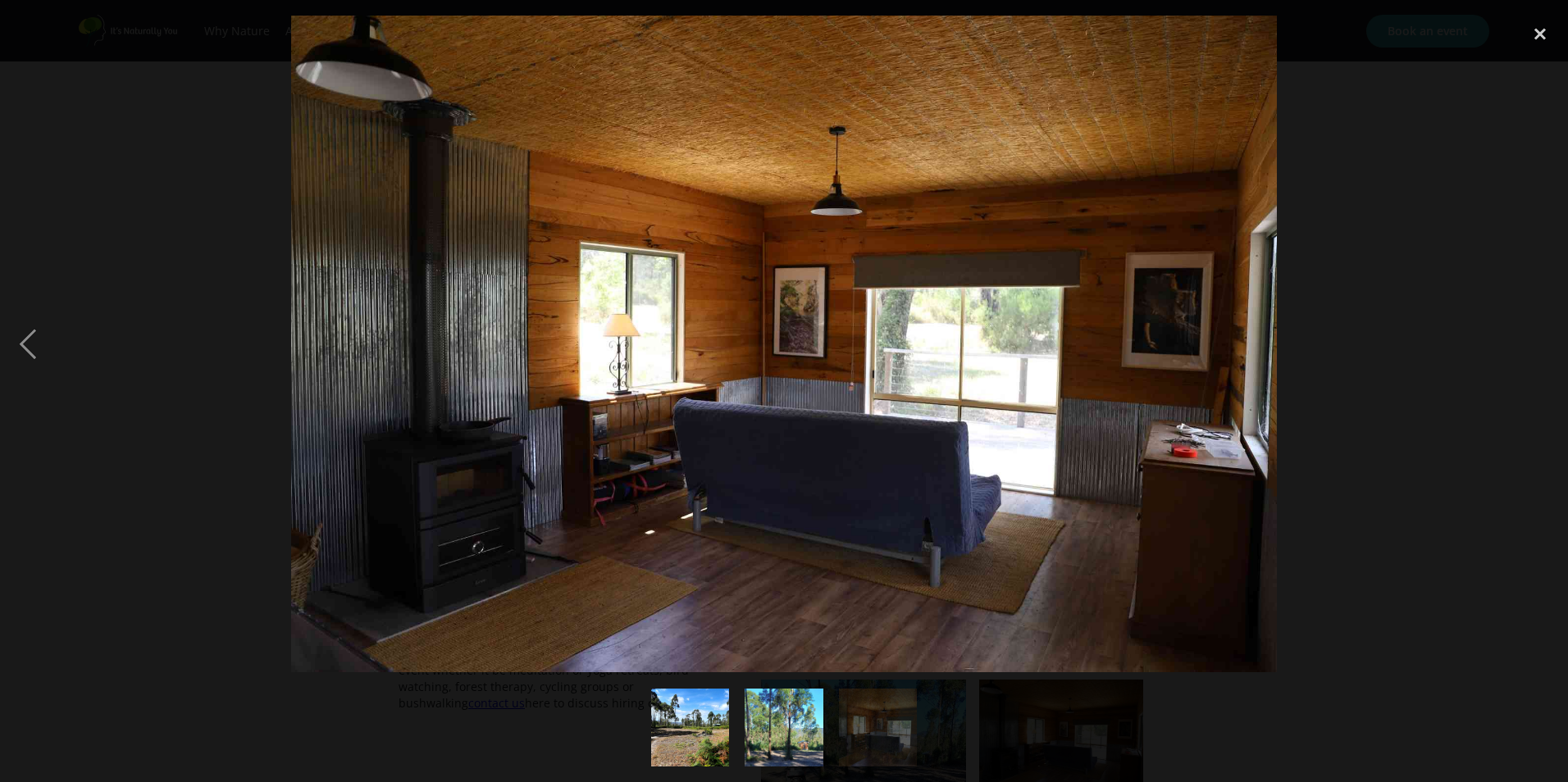
drag, startPoint x: 610, startPoint y: 246, endPoint x: 520, endPoint y: 260, distance: 91.1
click at [520, 260] on img at bounding box center [784, 344] width 986 height 657
click at [18, 340] on div "previous image" at bounding box center [28, 344] width 55 height 657
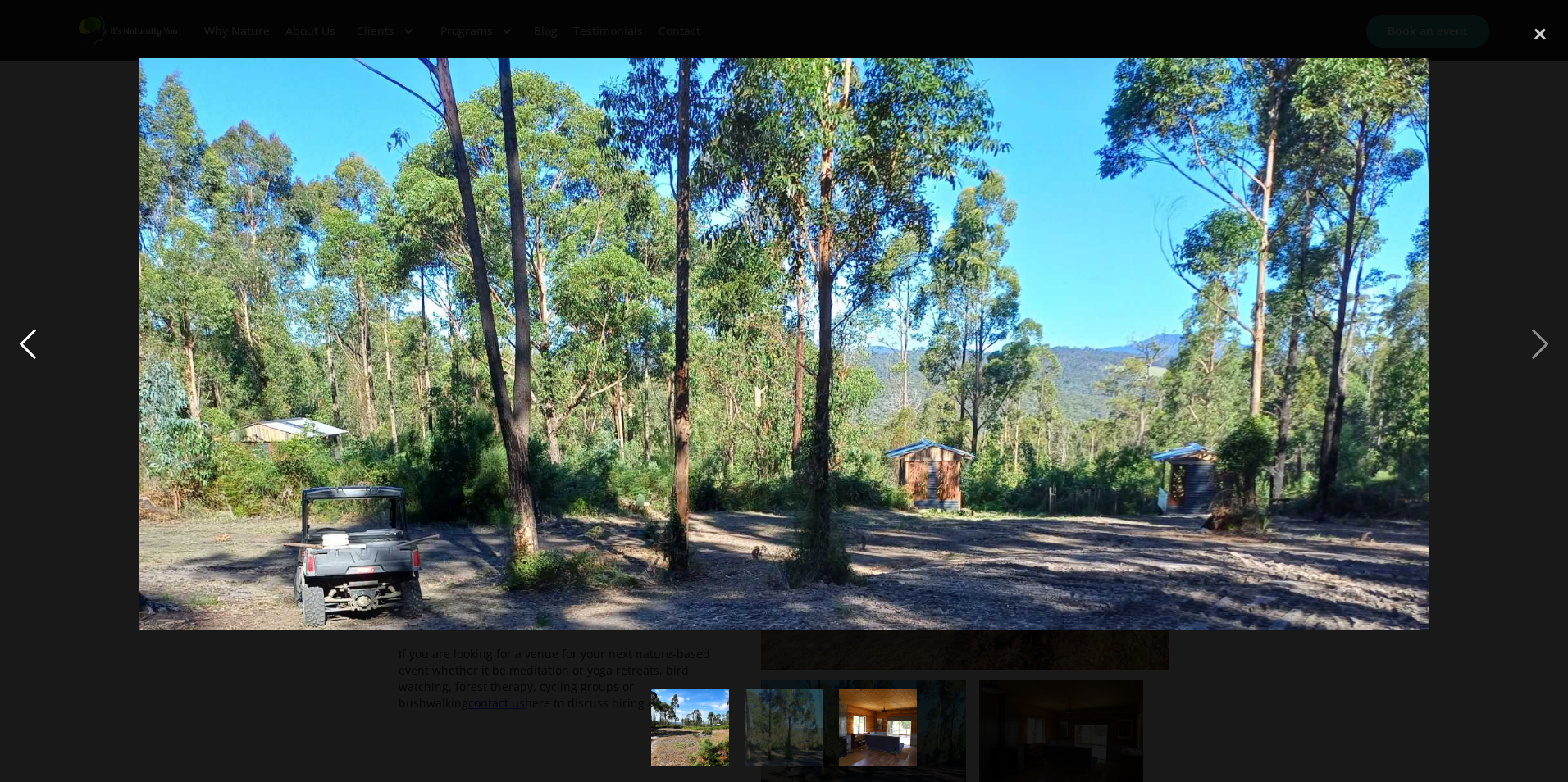
click at [21, 343] on div "previous image" at bounding box center [28, 344] width 55 height 657
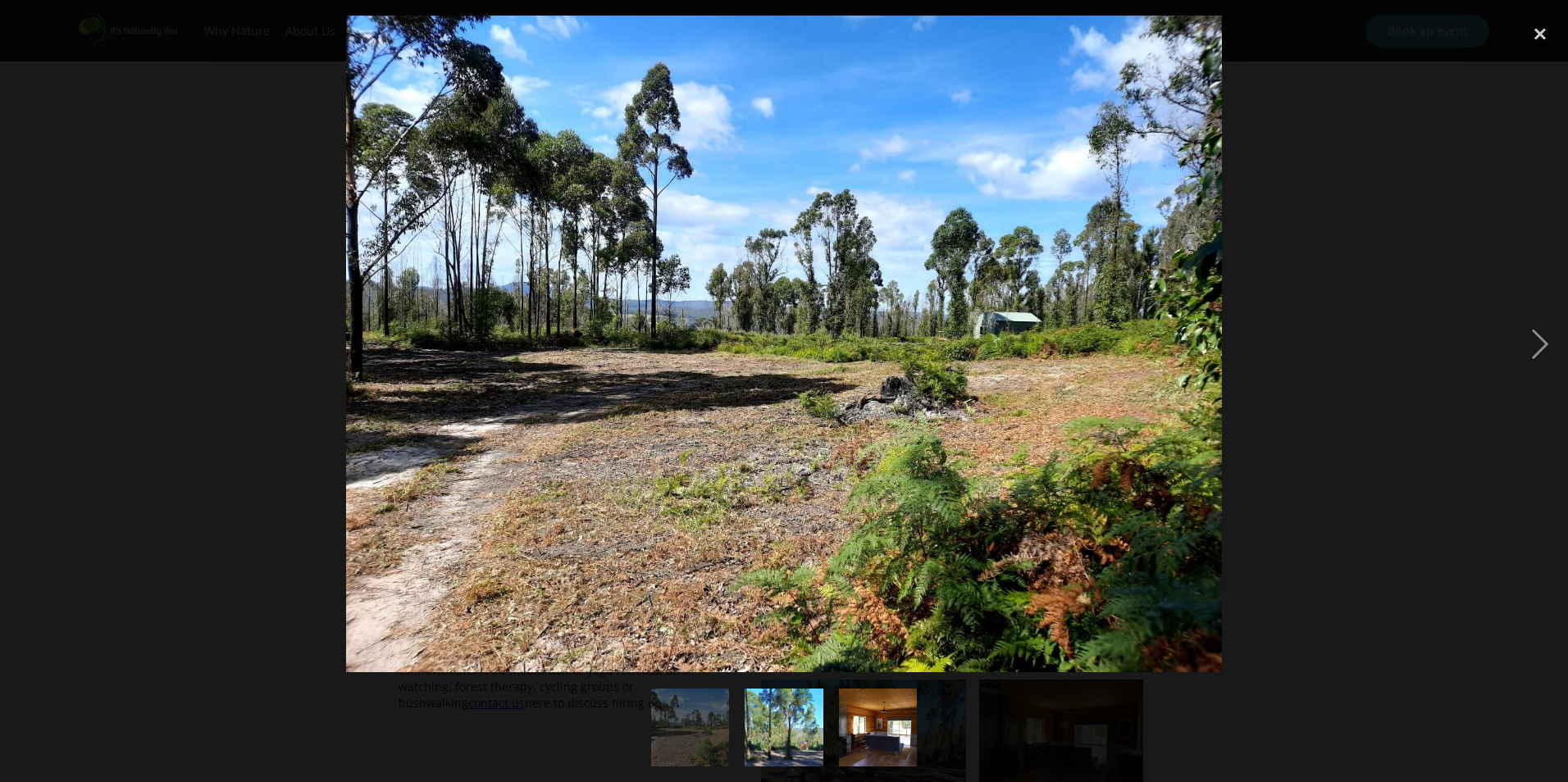
click at [640, 327] on img at bounding box center [784, 344] width 876 height 657
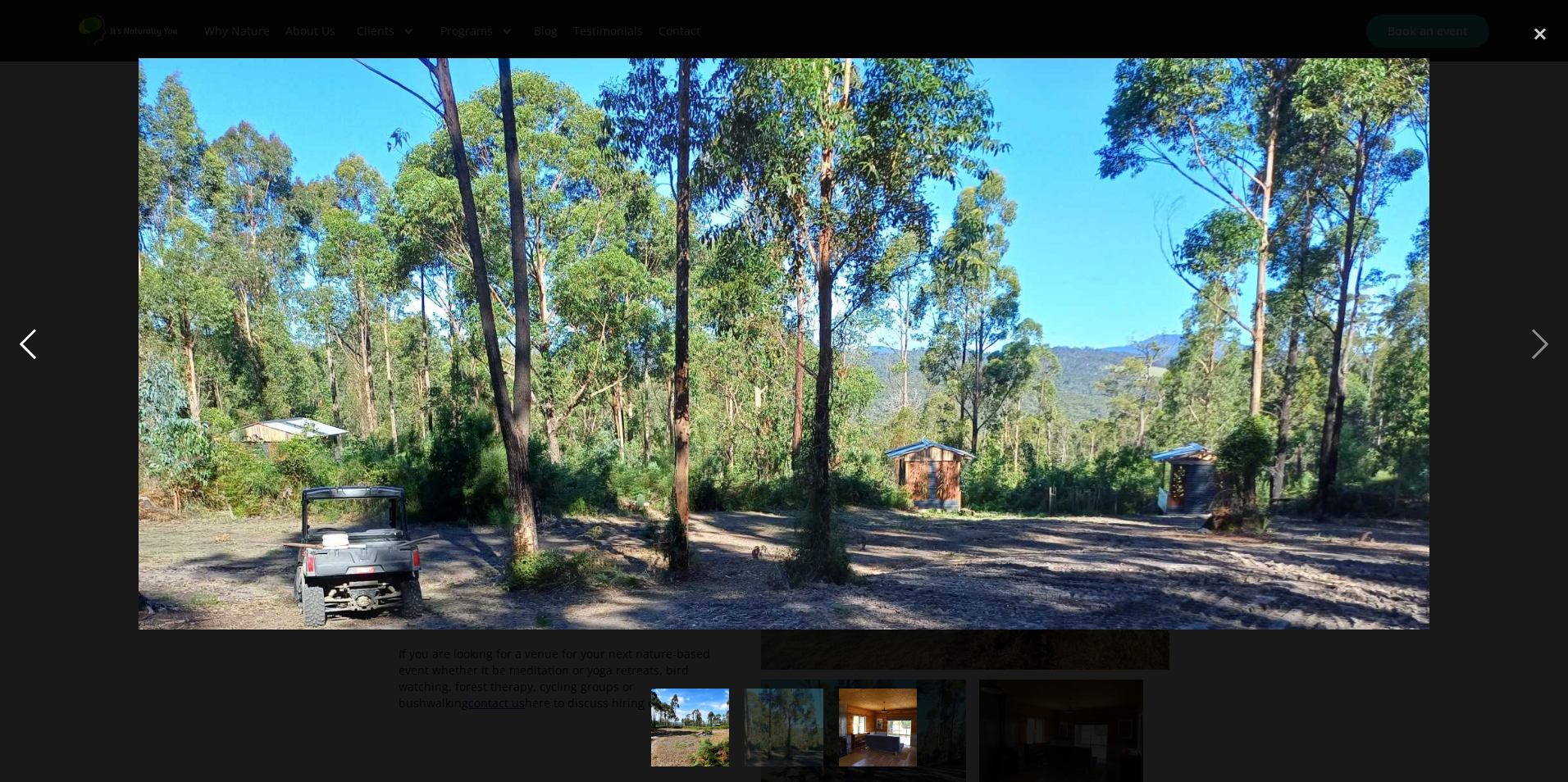
click at [22, 343] on div "previous image" at bounding box center [28, 344] width 55 height 657
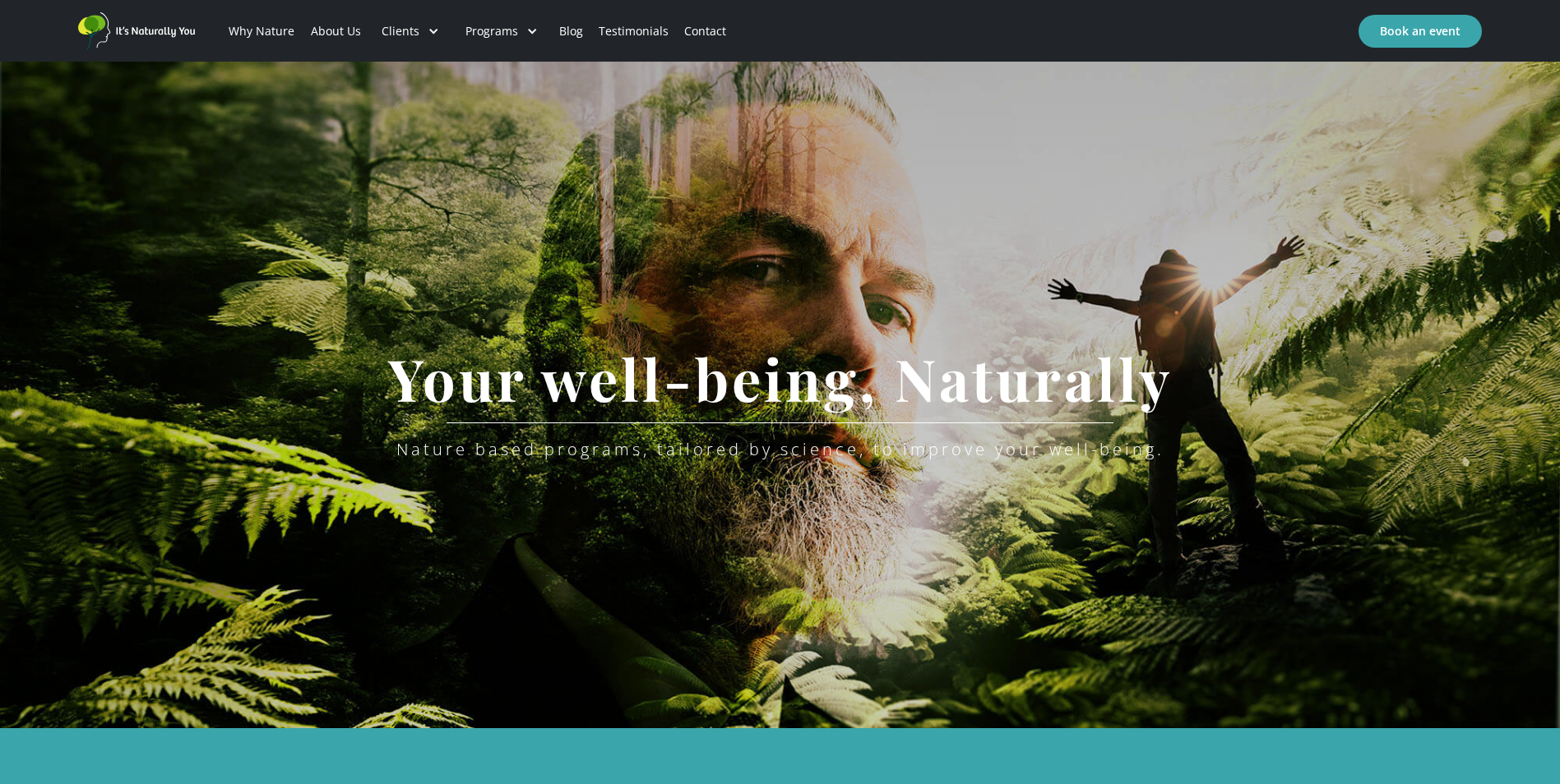
click at [623, 27] on link "Testimonials" at bounding box center [633, 31] width 85 height 56
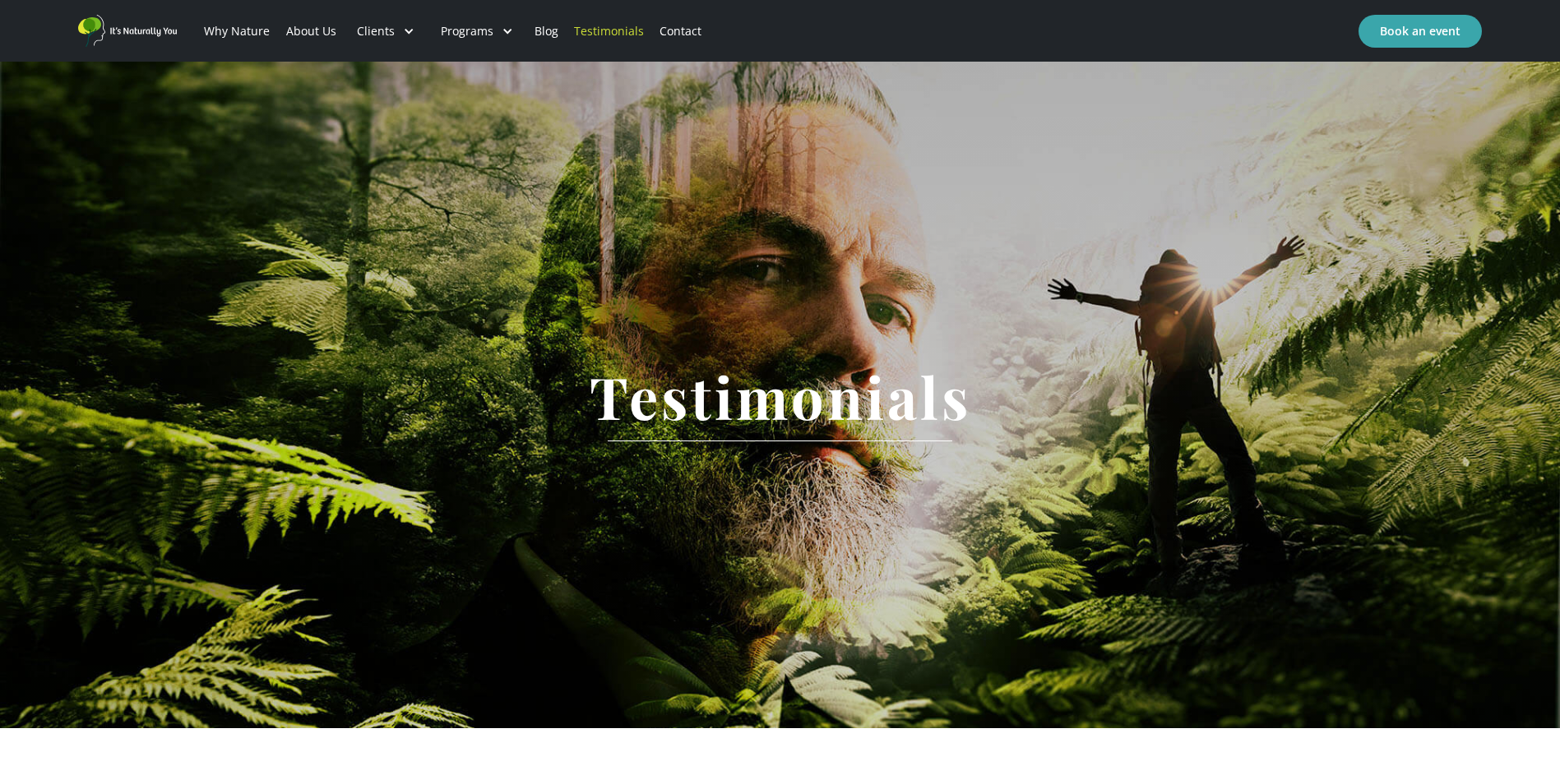
click at [232, 29] on link "Why Nature" at bounding box center [237, 31] width 81 height 56
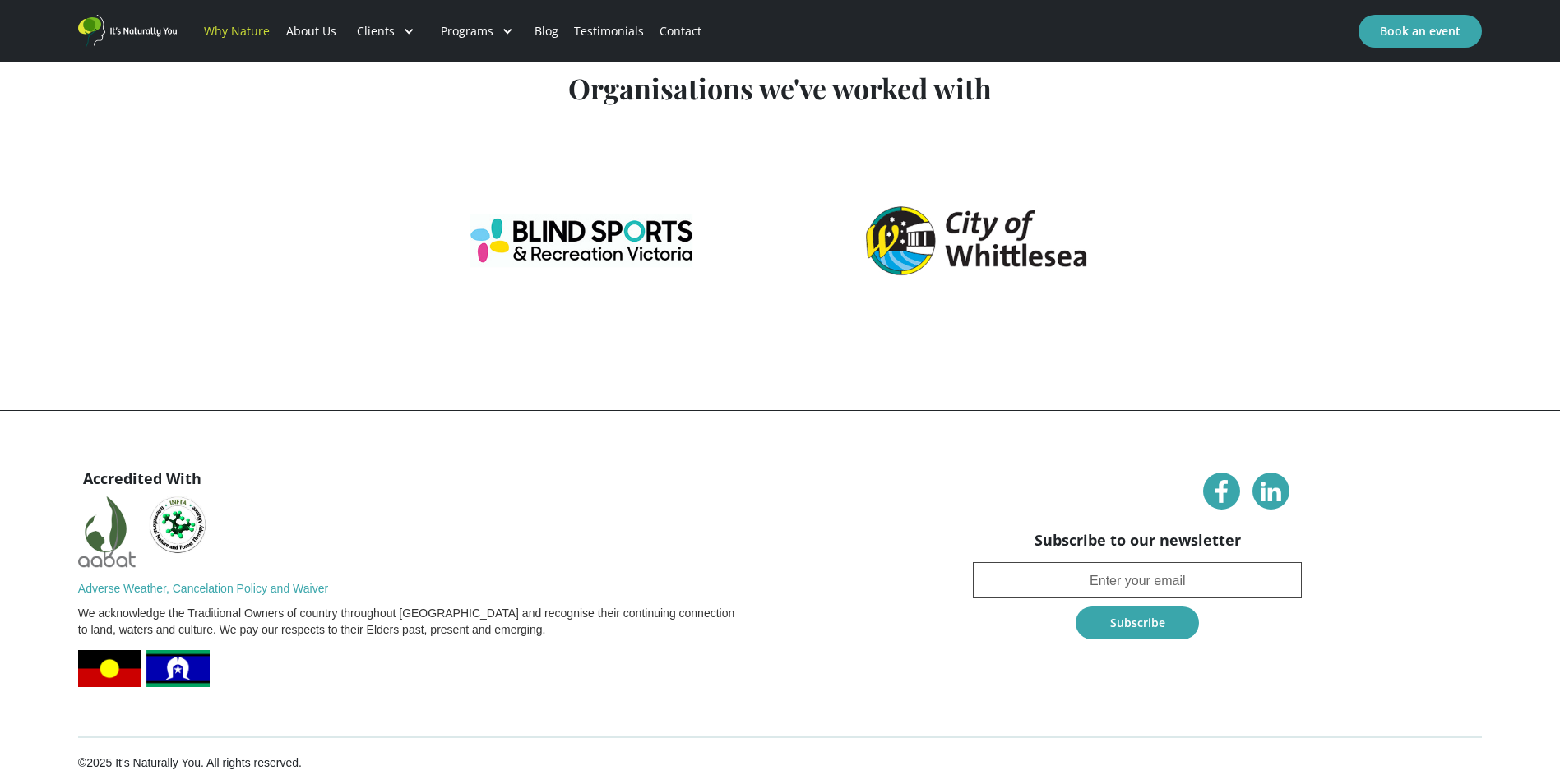
scroll to position [4242, 0]
